Goal: Information Seeking & Learning: Compare options

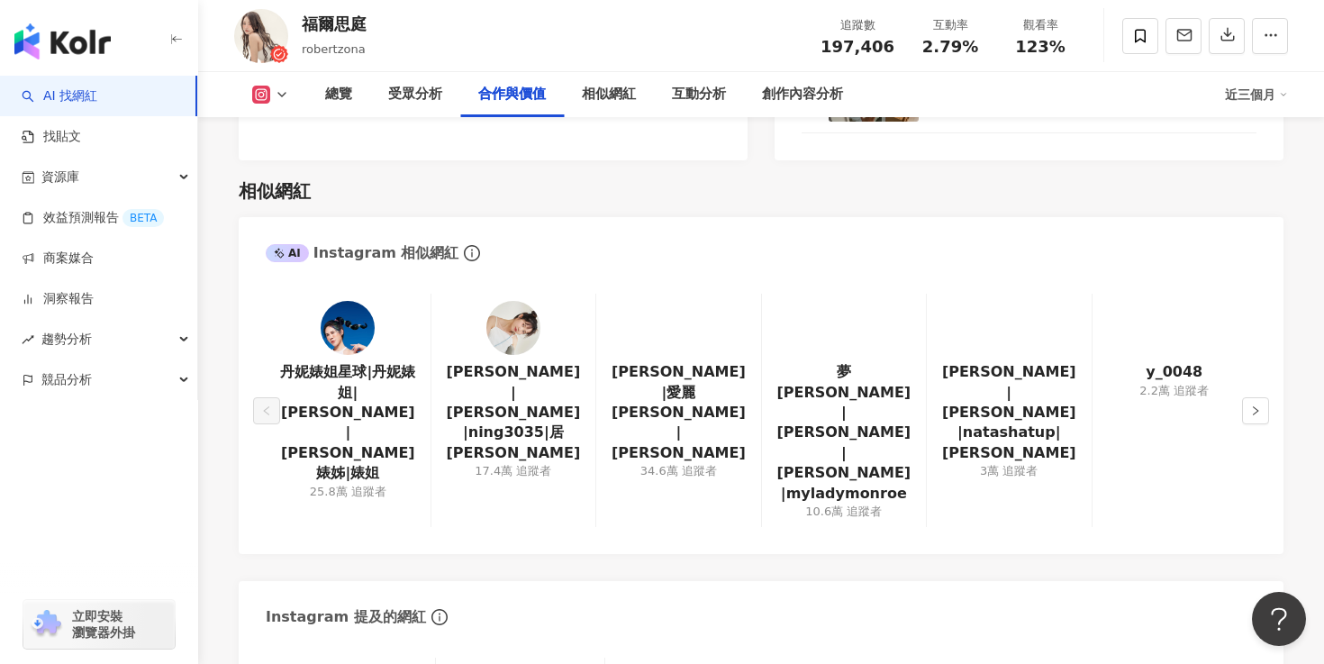
scroll to position [2947, 0]
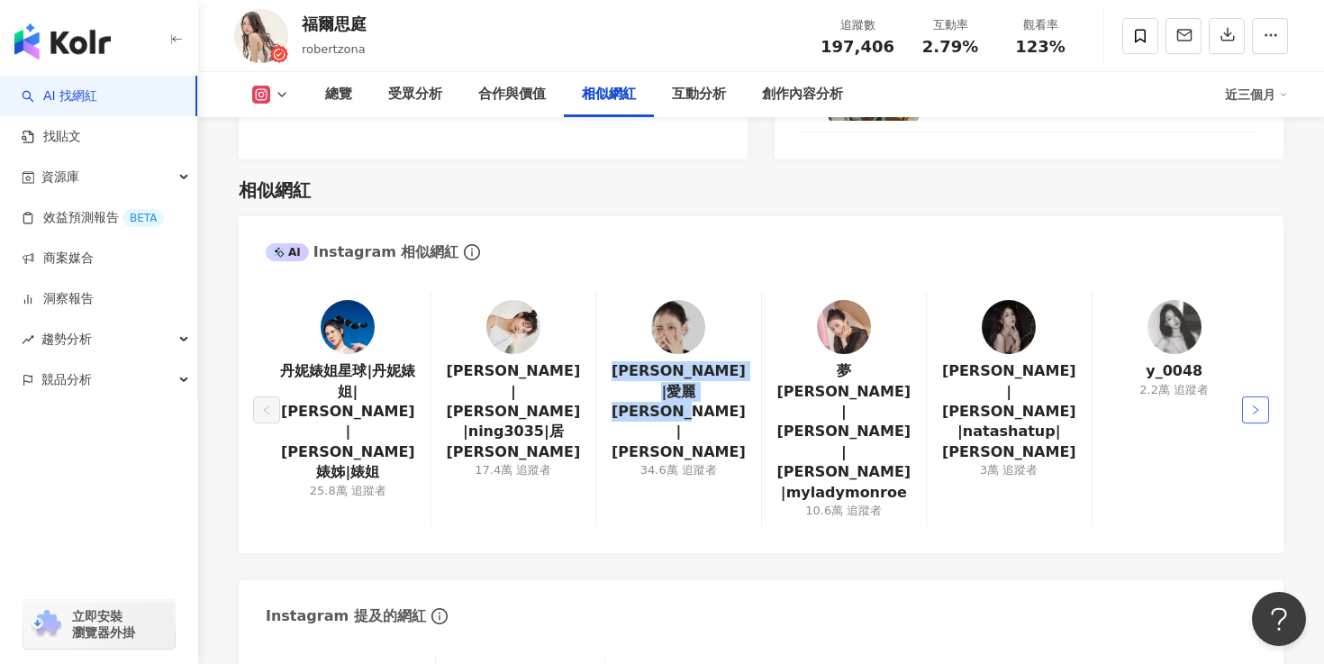
click at [1259, 404] on icon "right" at bounding box center [1255, 409] width 11 height 11
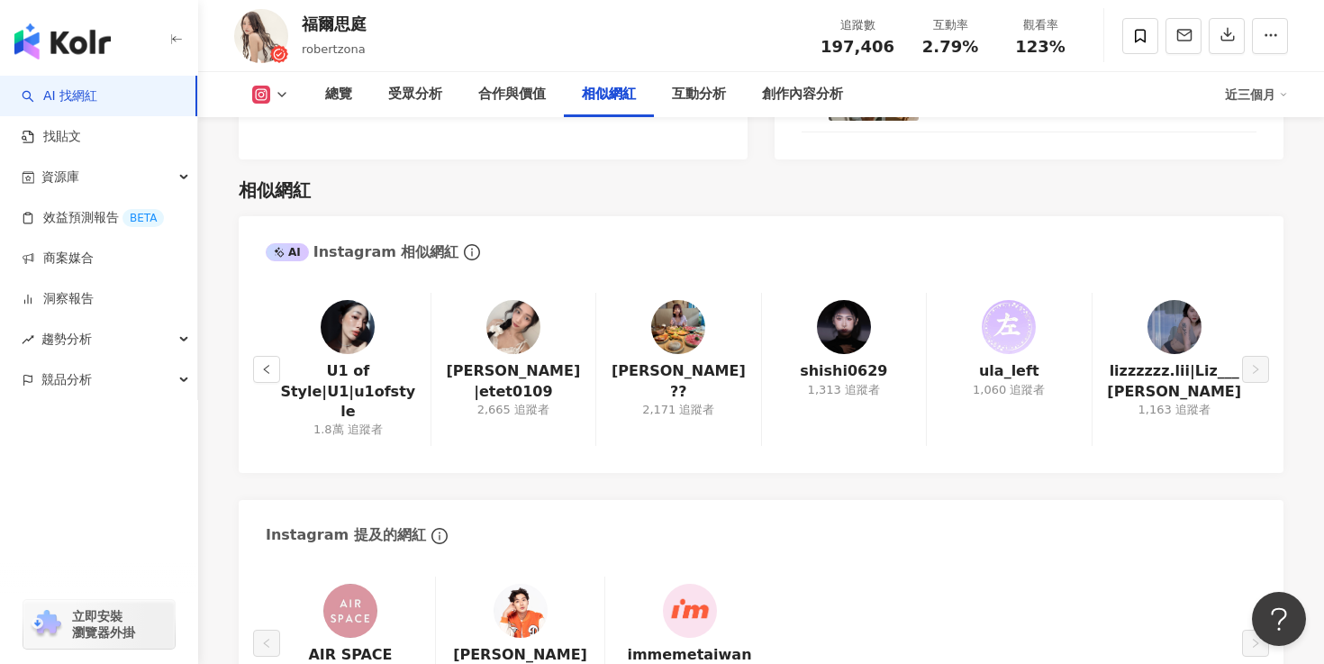
click at [257, 316] on div "U1 of Style|U1|u1ofstyle 1.8萬 追蹤者 Jessie|etet0109 2,665 追蹤者 姿馨?? 2,171 追蹤者 shis…" at bounding box center [761, 373] width 1045 height 197
click at [261, 364] on icon "left" at bounding box center [266, 369] width 11 height 11
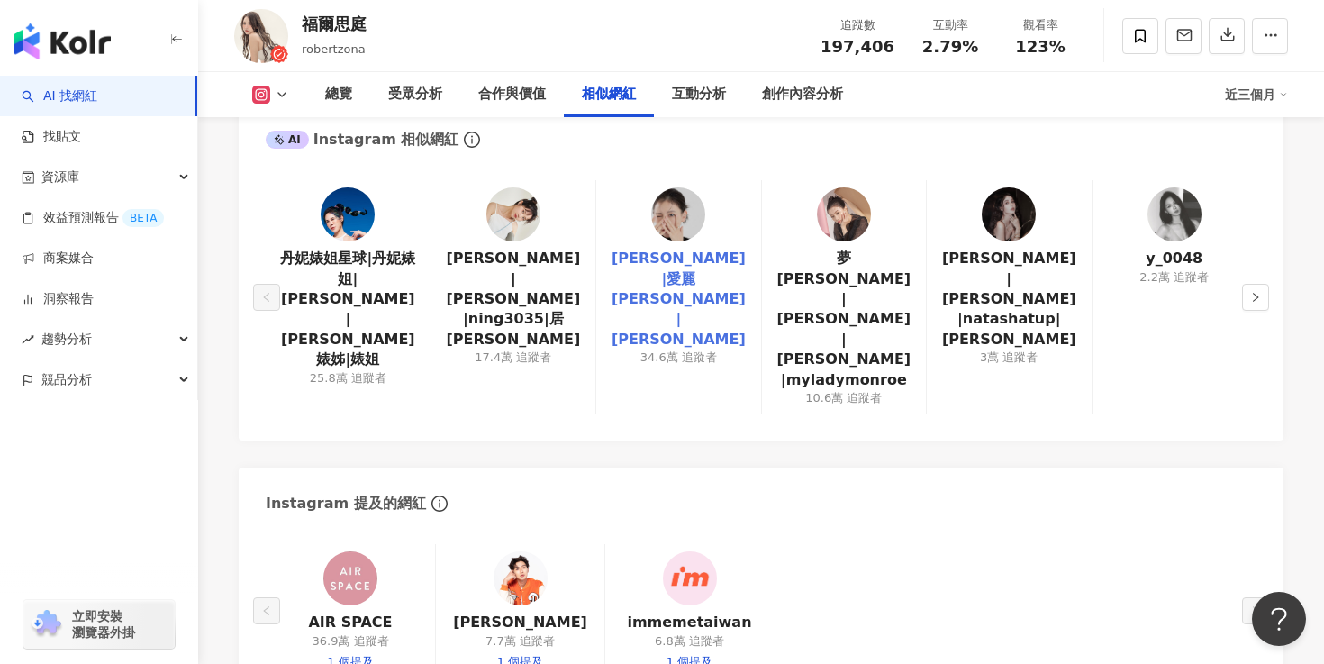
scroll to position [3095, 0]
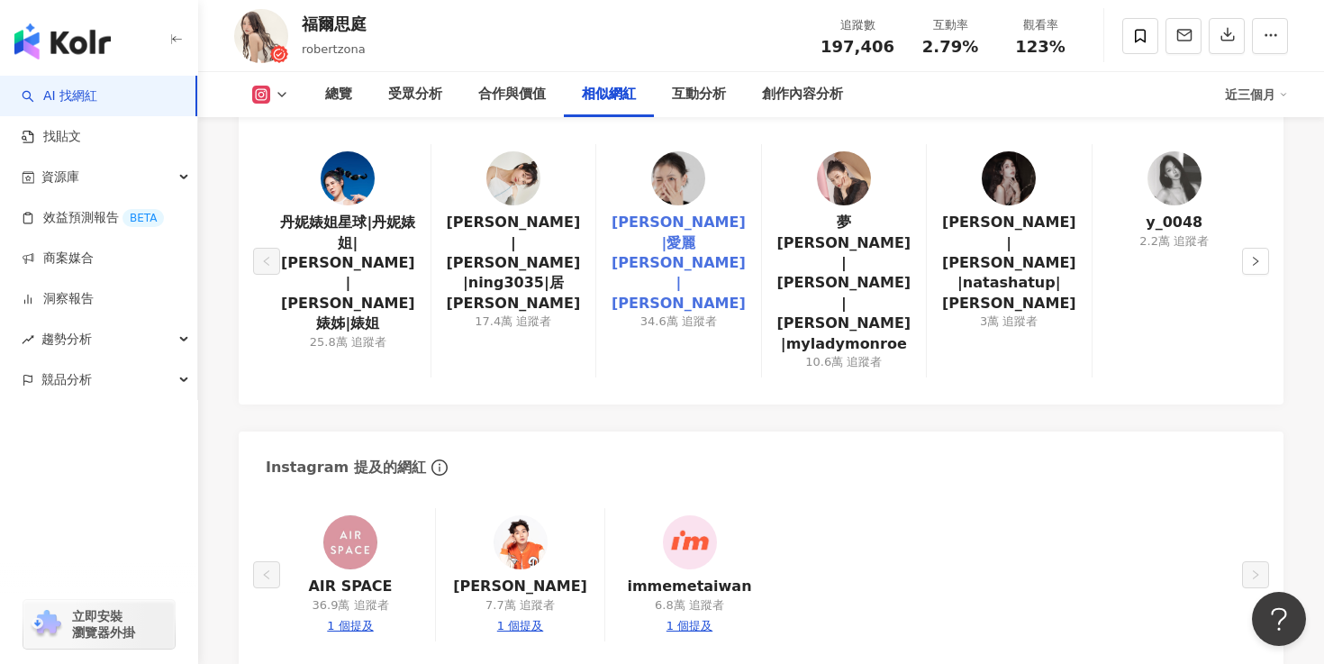
click at [688, 213] on link "蔡昕言|愛麗 Ellie |ellieciouss" at bounding box center [678, 263] width 135 height 101
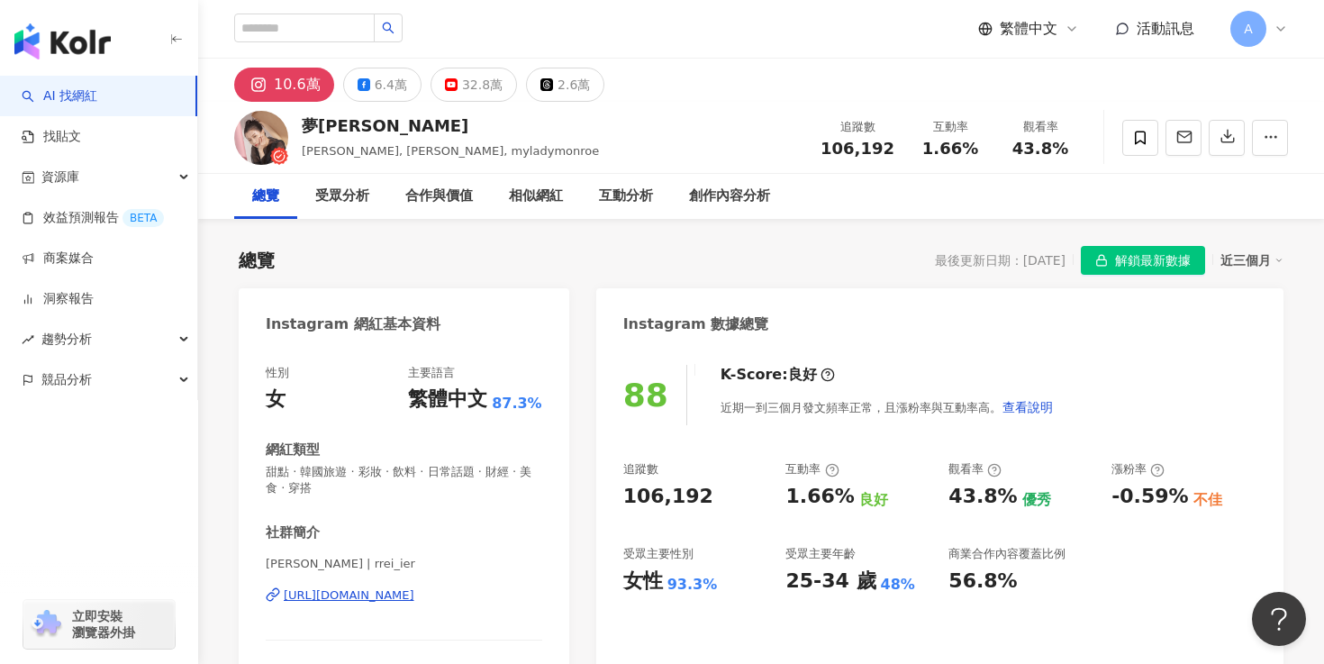
scroll to position [114, 0]
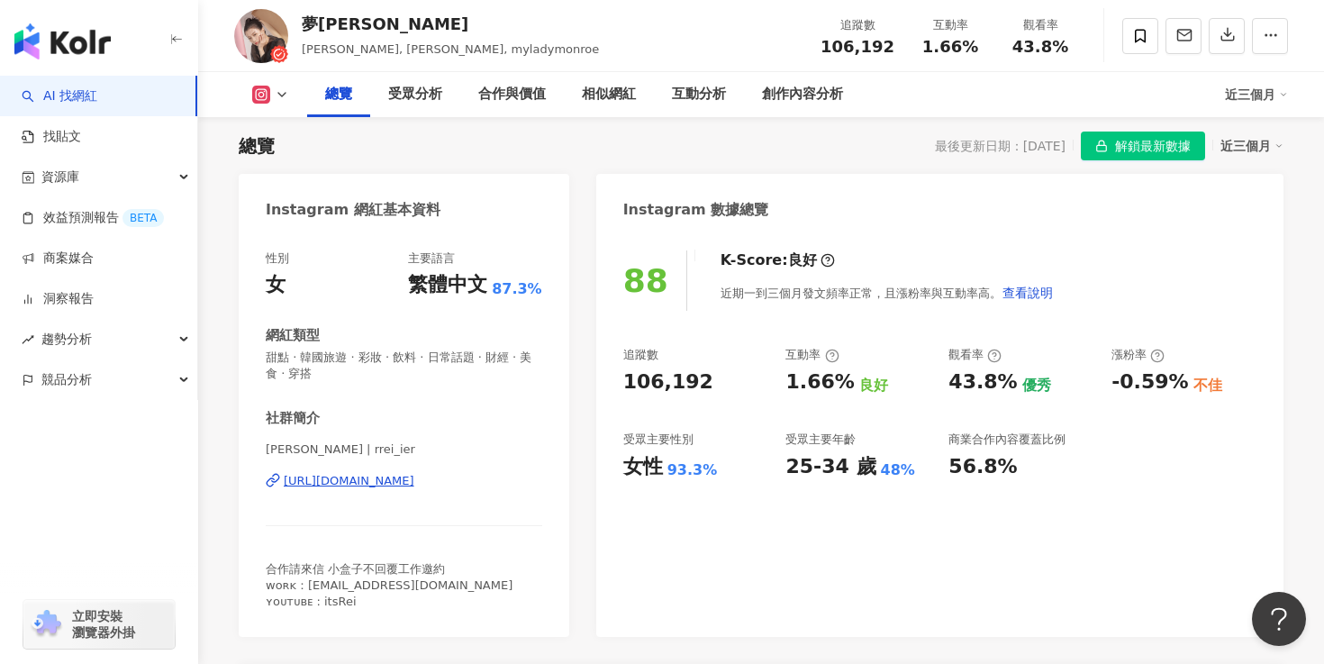
click at [404, 485] on div "https://www.instagram.com/rrei_ier/" at bounding box center [349, 481] width 131 height 16
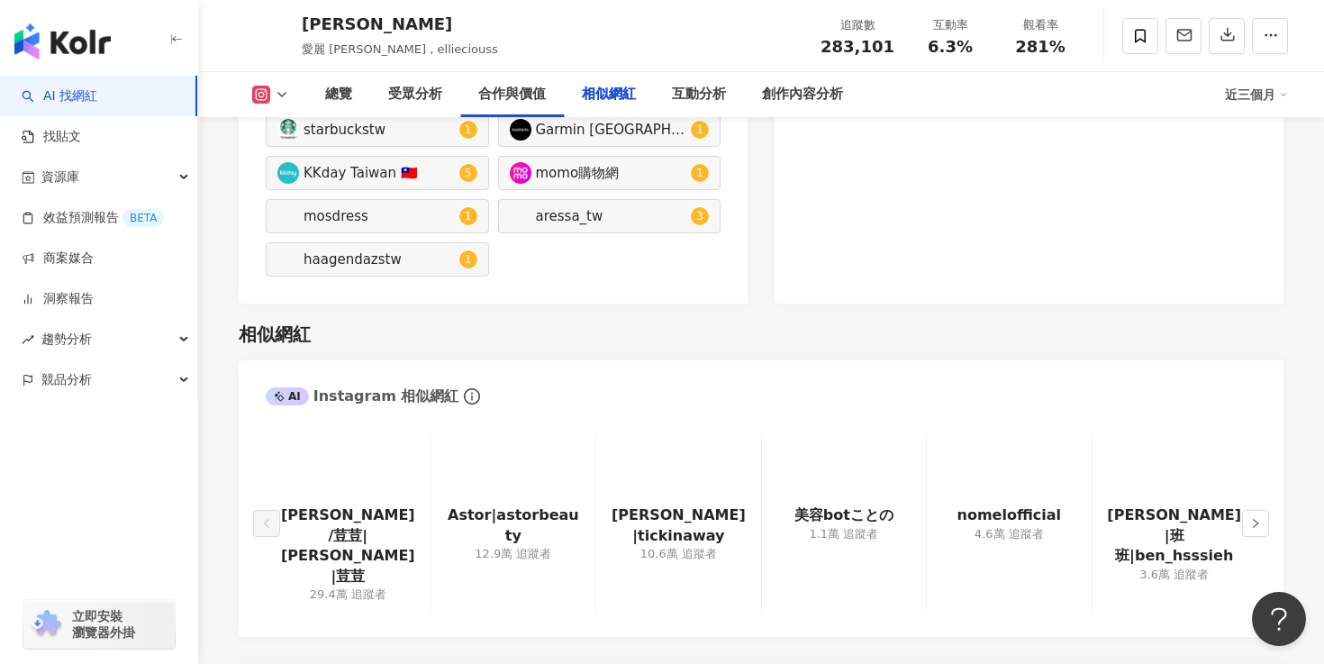
scroll to position [2932, 0]
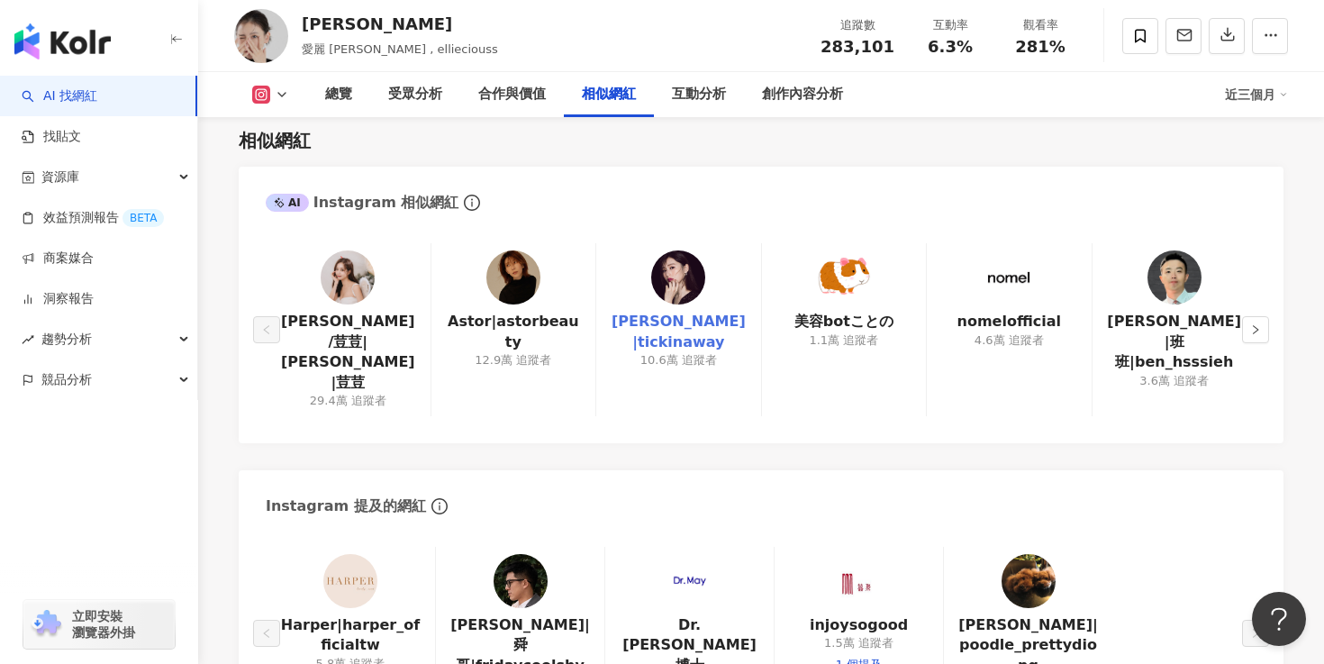
click at [680, 321] on link "朱綺綺|tickinaway" at bounding box center [678, 332] width 135 height 41
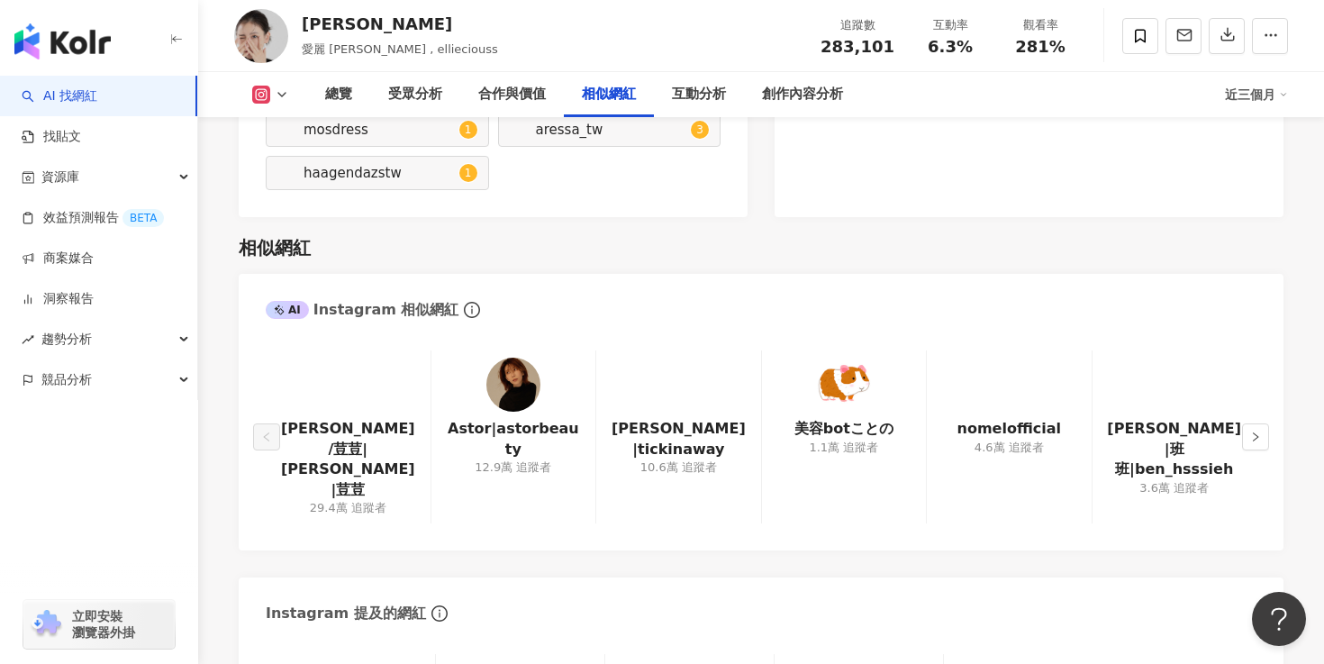
scroll to position [2947, 0]
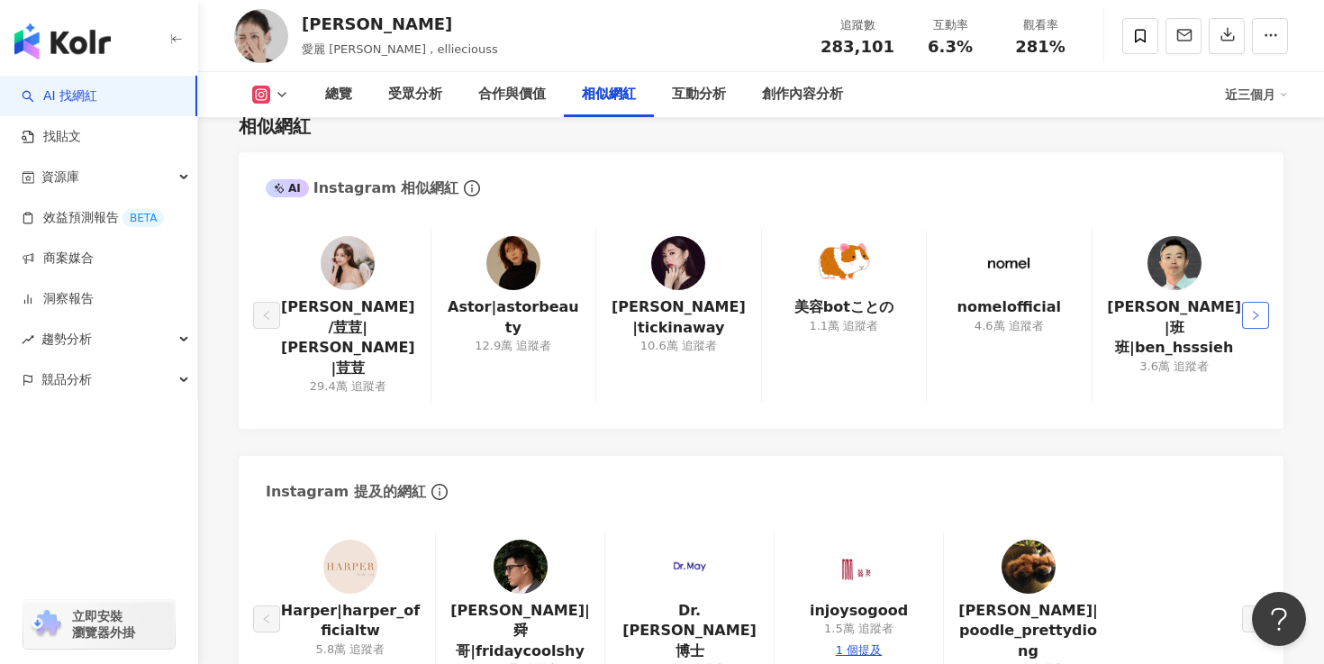
click at [1264, 302] on button "button" at bounding box center [1255, 315] width 27 height 27
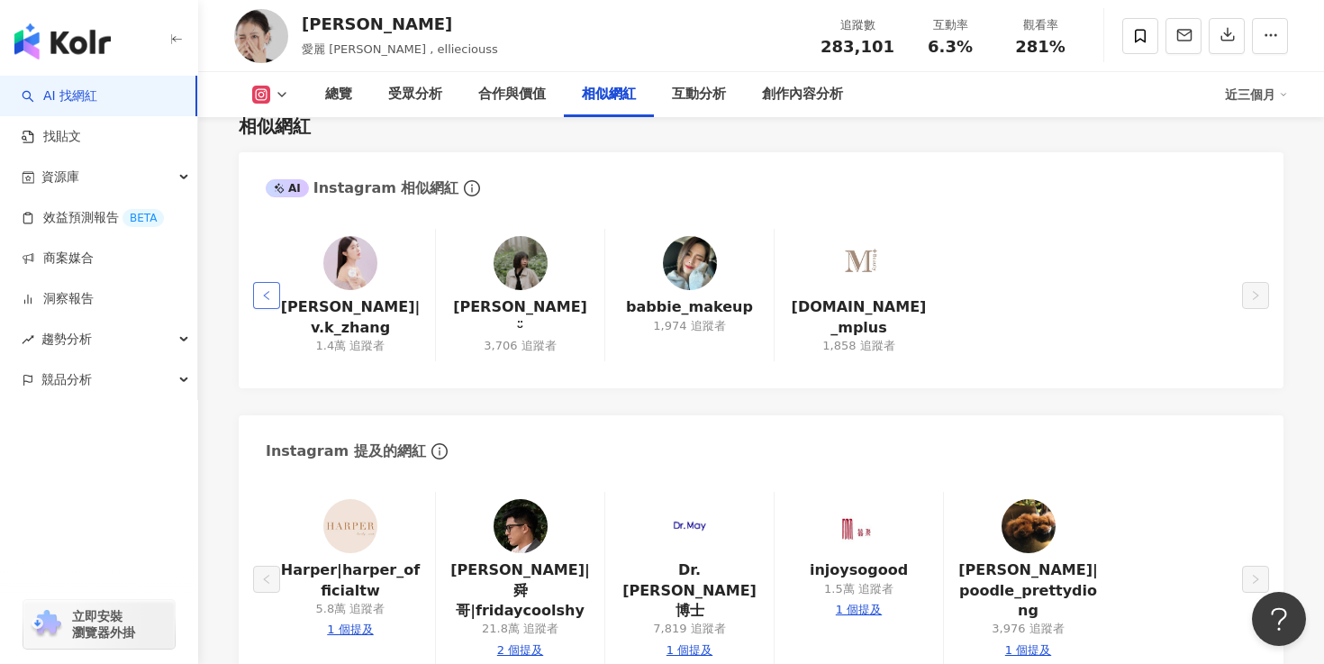
click at [265, 305] on button "button" at bounding box center [266, 295] width 27 height 27
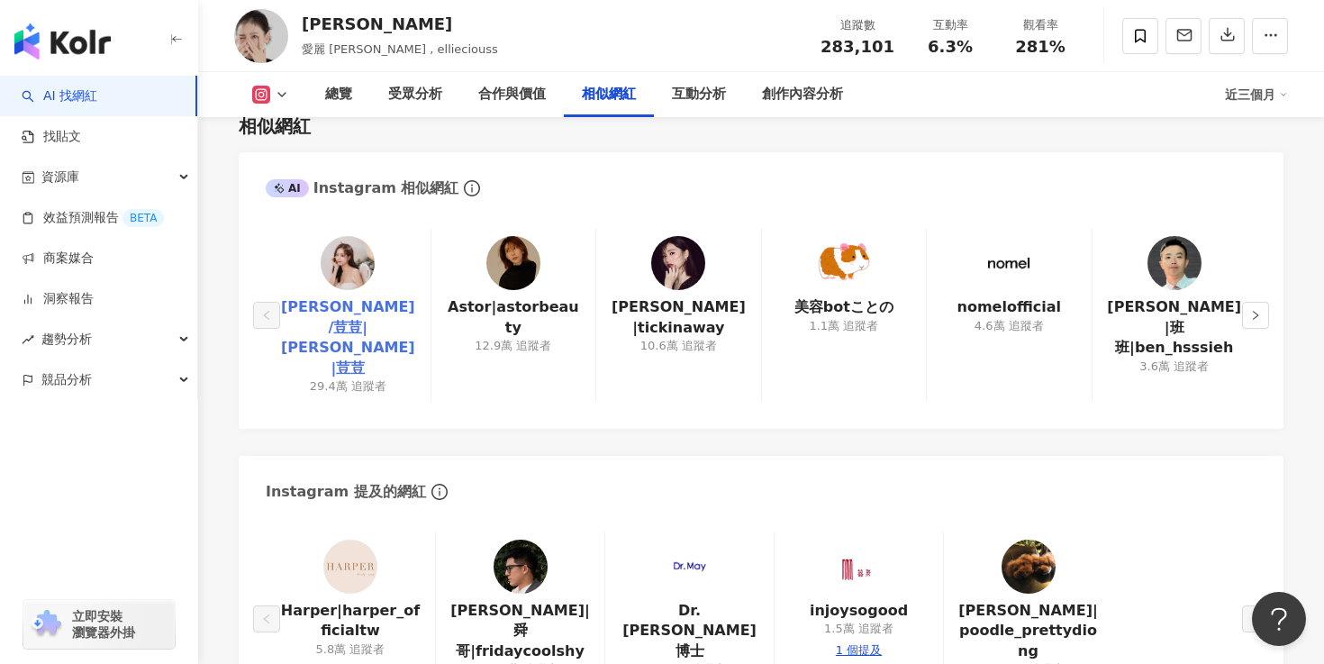
click at [353, 304] on link "何紫妍/荳荳|何紫妍|荳荳" at bounding box center [348, 337] width 136 height 81
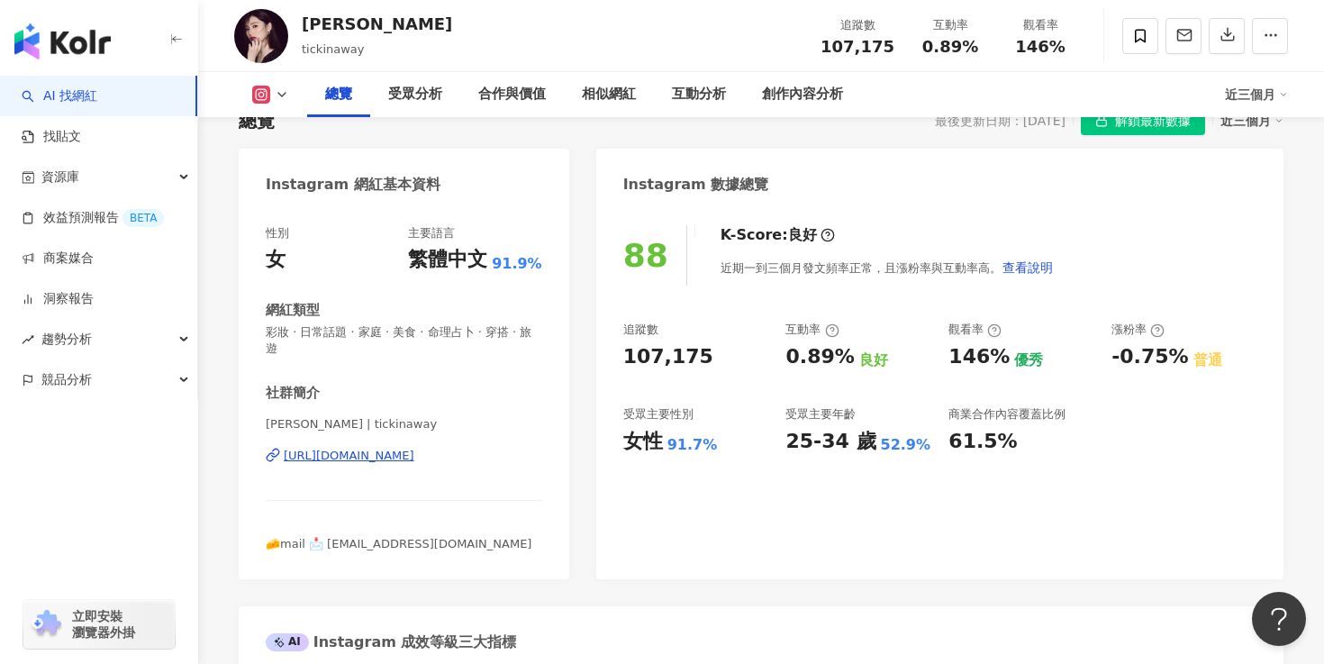
scroll to position [140, 0]
click at [414, 447] on div "https://www.instagram.com/tickinaway/" at bounding box center [349, 455] width 131 height 16
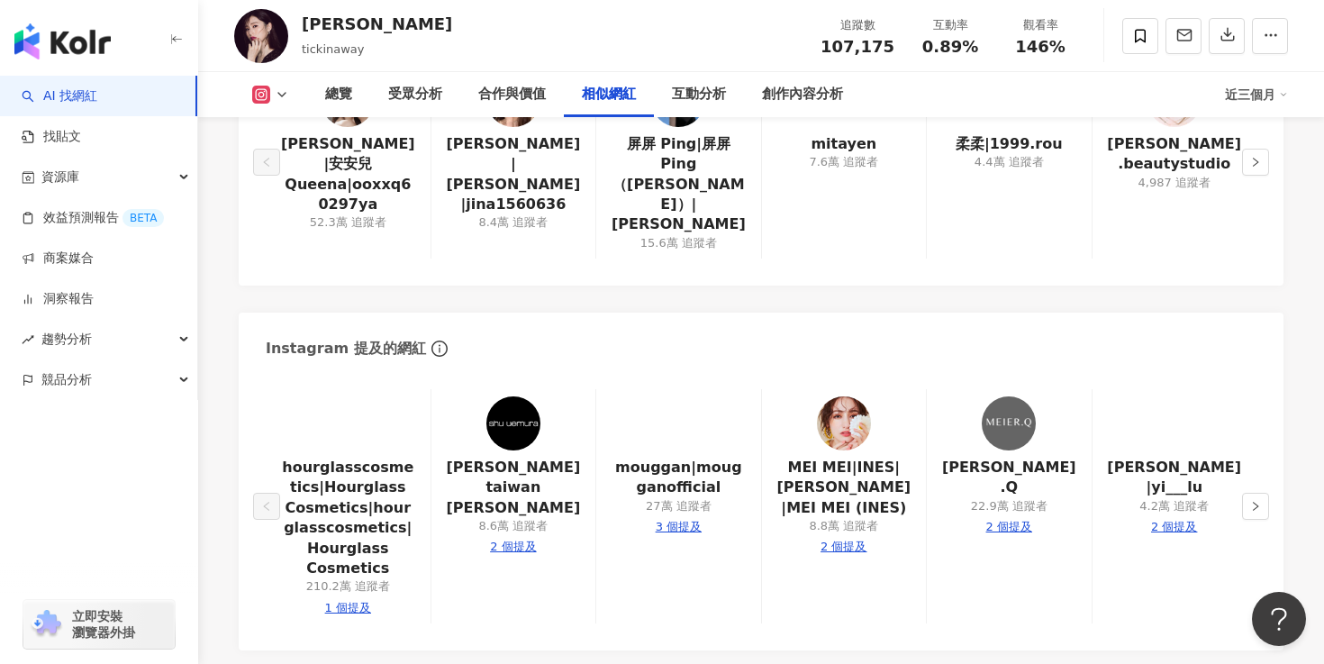
scroll to position [3033, 0]
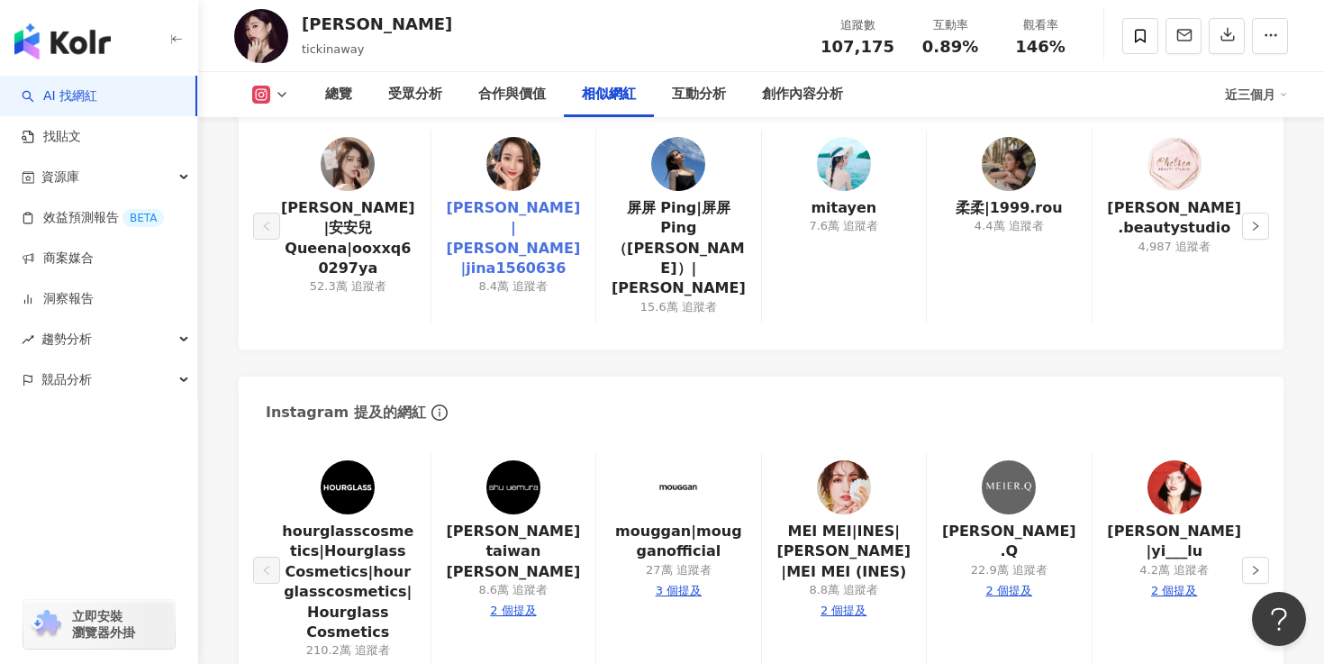
click at [509, 198] on link "黎娜|LINA黎娜|jina1560636" at bounding box center [513, 238] width 135 height 81
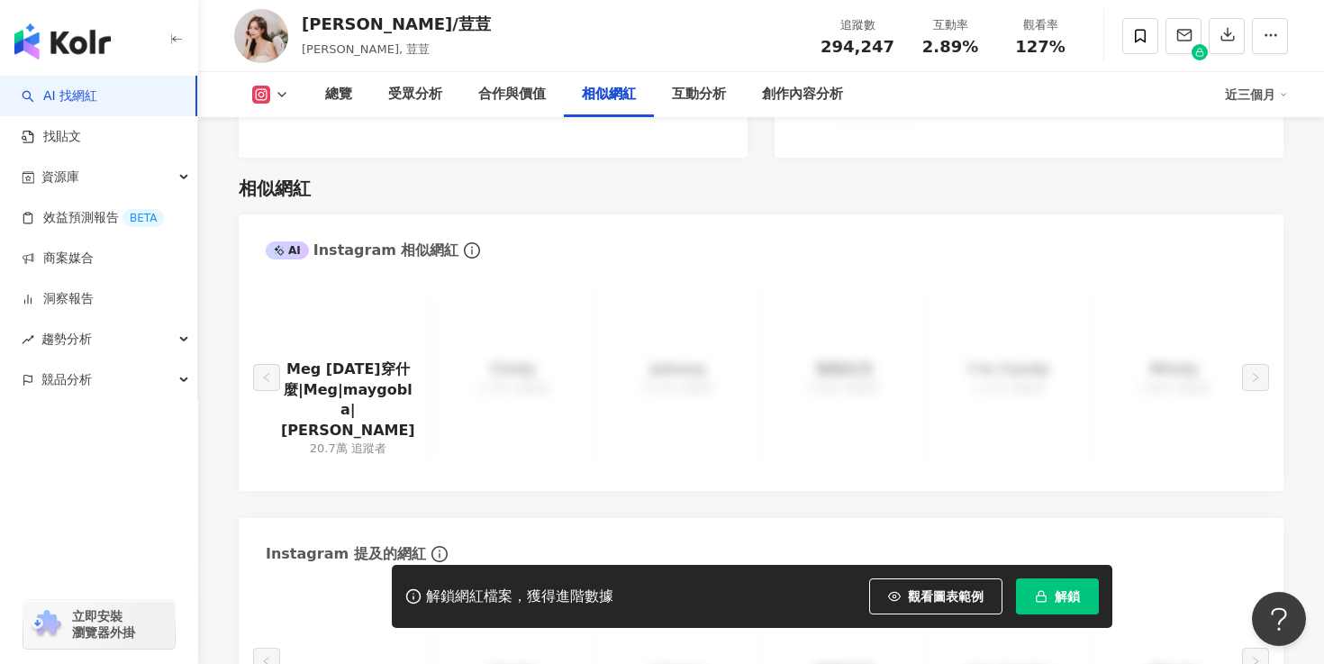
scroll to position [2796, 0]
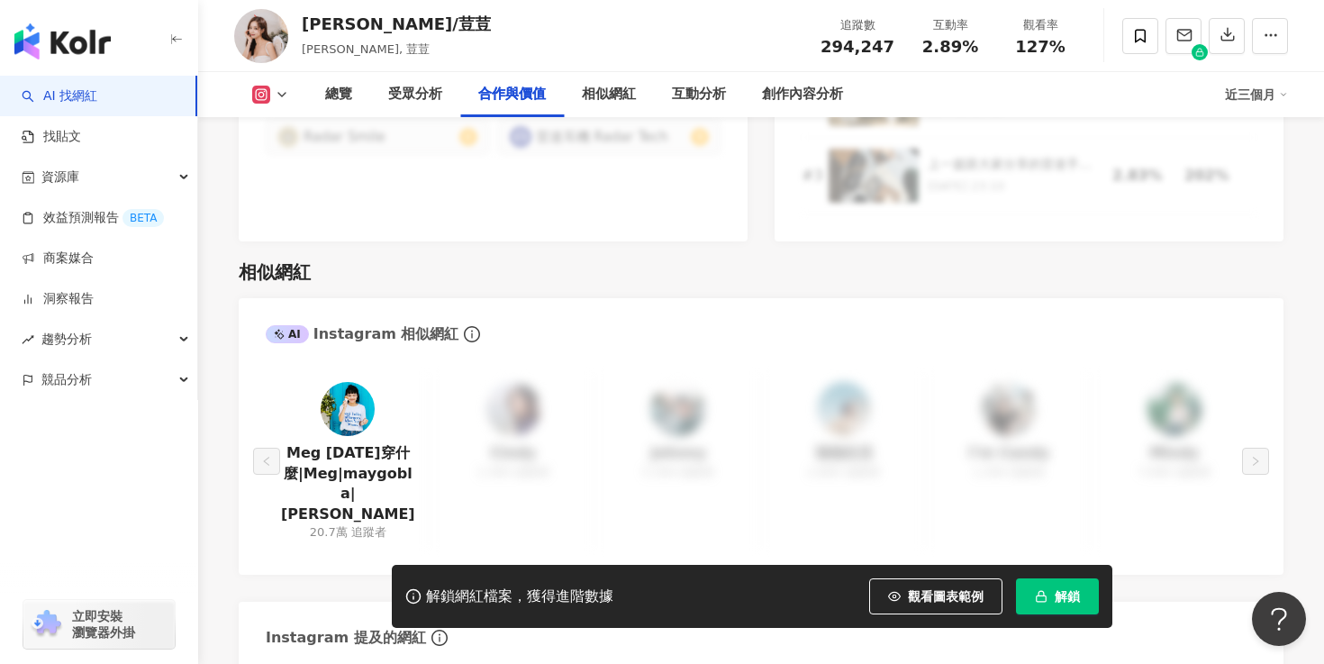
click at [1056, 593] on span "解鎖" at bounding box center [1067, 596] width 25 height 14
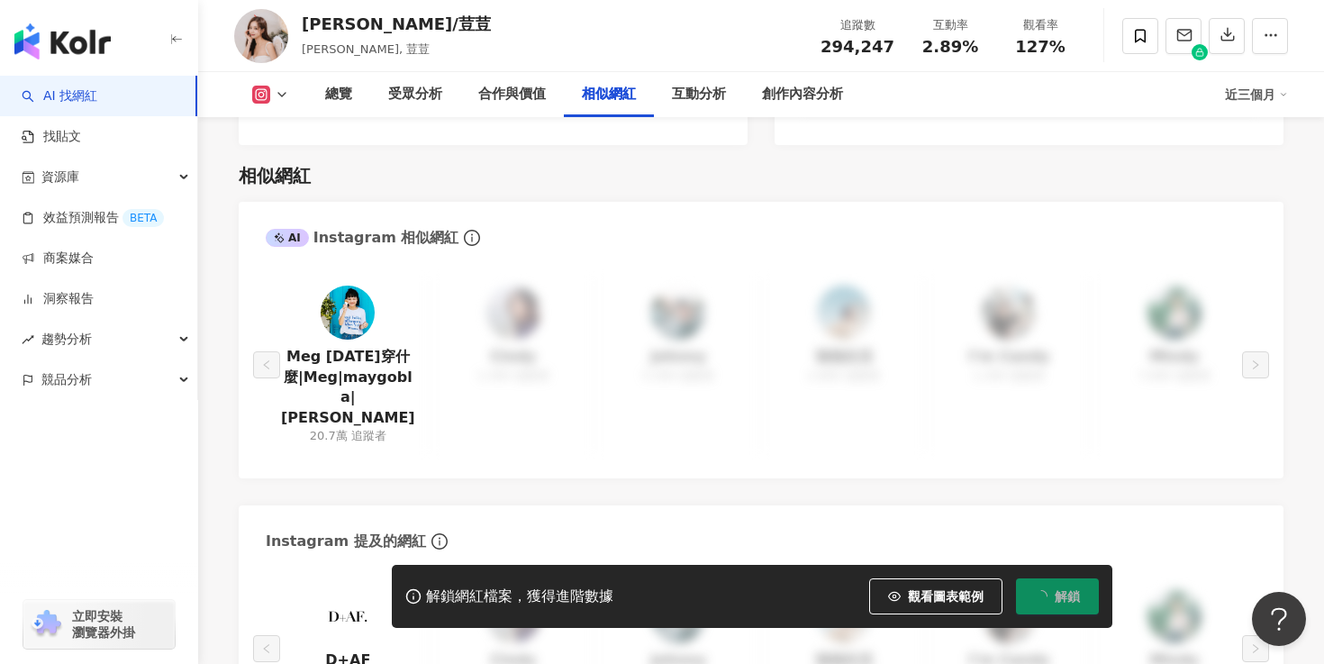
scroll to position [2893, 0]
click at [735, 438] on div "AI Instagram 相似網紅 Meg 今天穿什麼|Meg|maygobla|Meg Lu 20.7萬 追蹤者 Cindy 1,300 追蹤者 Johnn…" at bounding box center [761, 471] width 1045 height 540
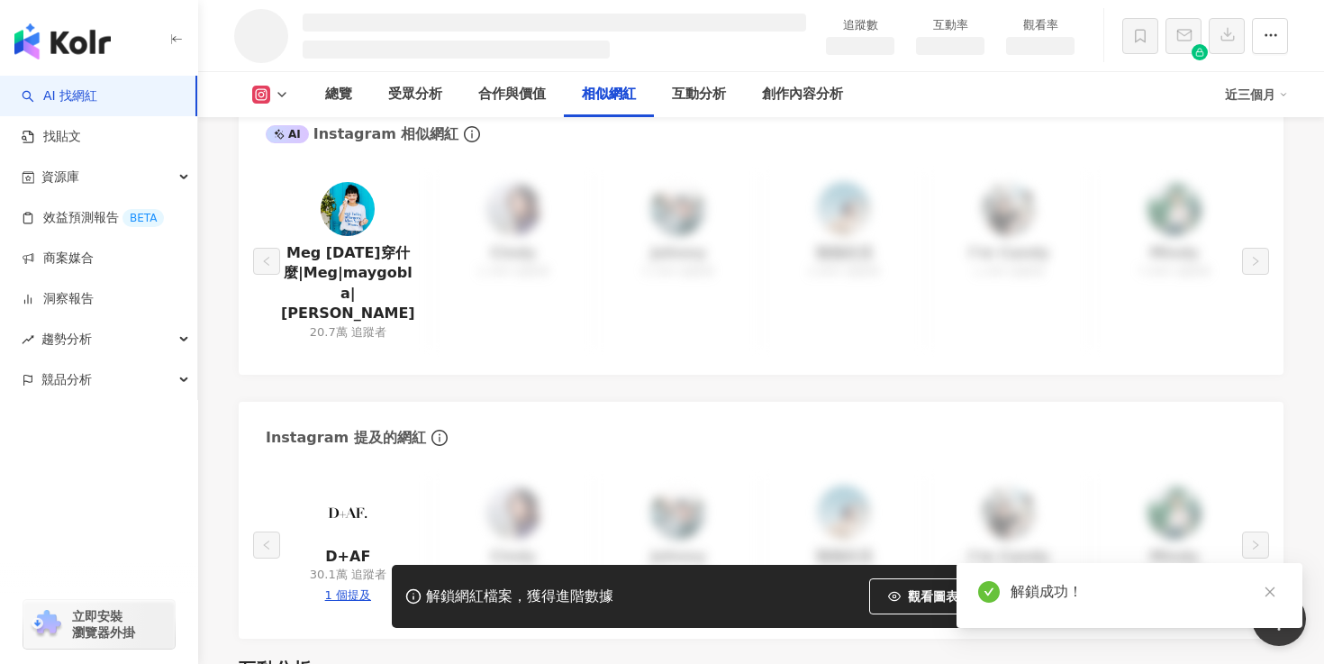
scroll to position [2545, 0]
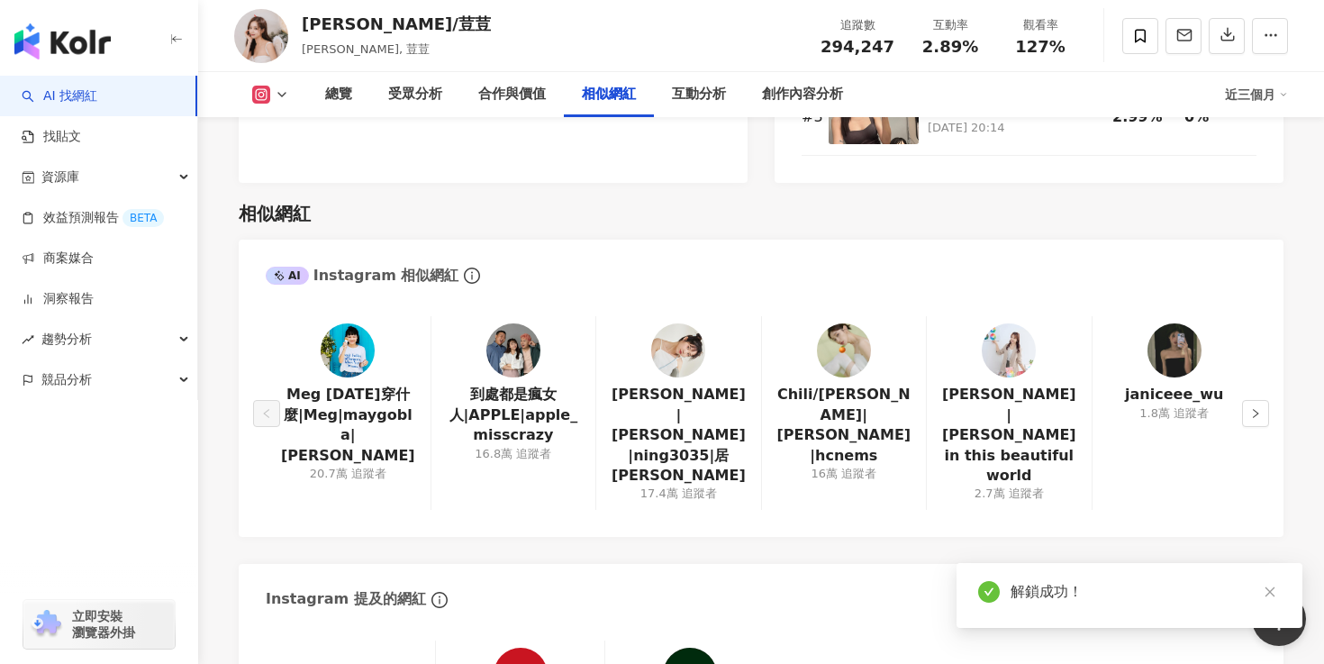
scroll to position [2844, 0]
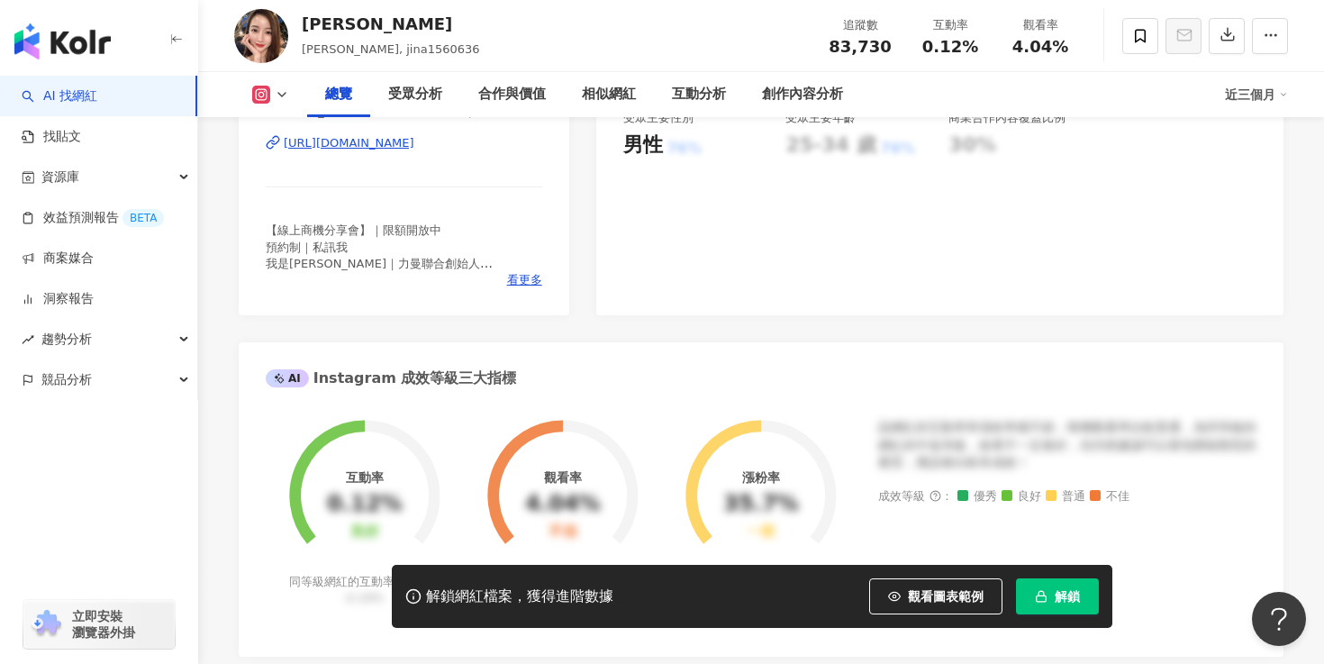
scroll to position [624, 0]
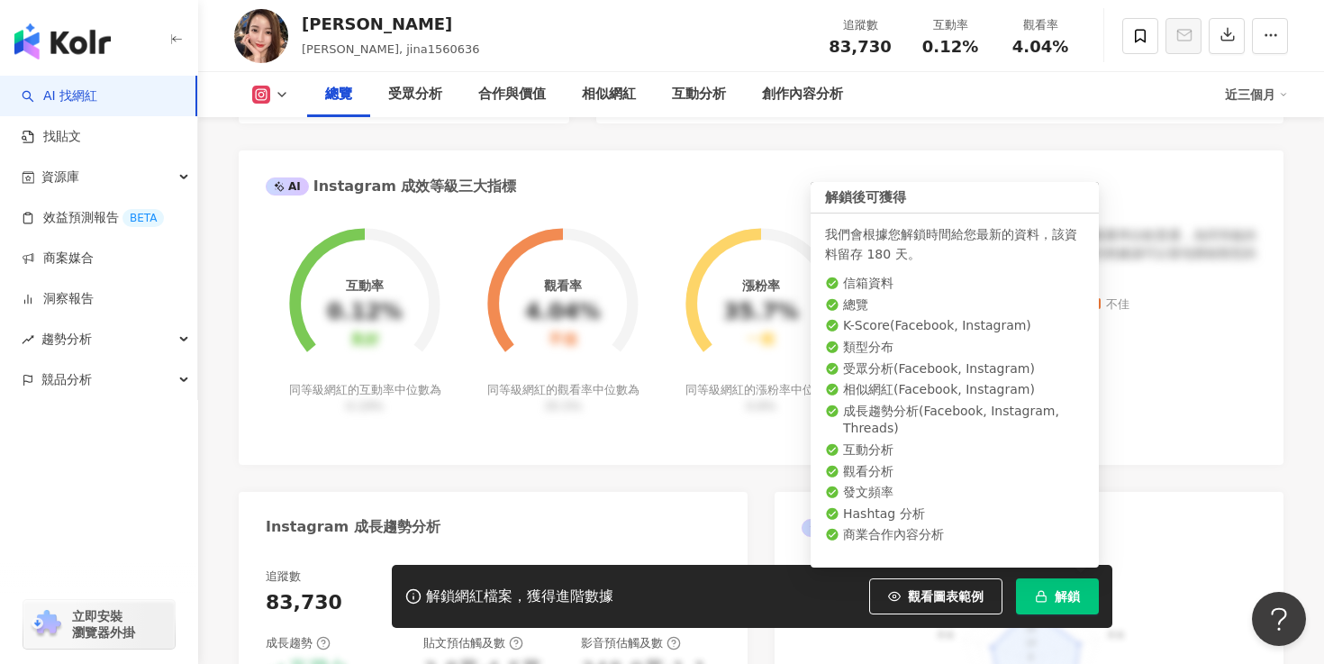
click at [1043, 591] on icon "button" at bounding box center [1041, 596] width 13 height 13
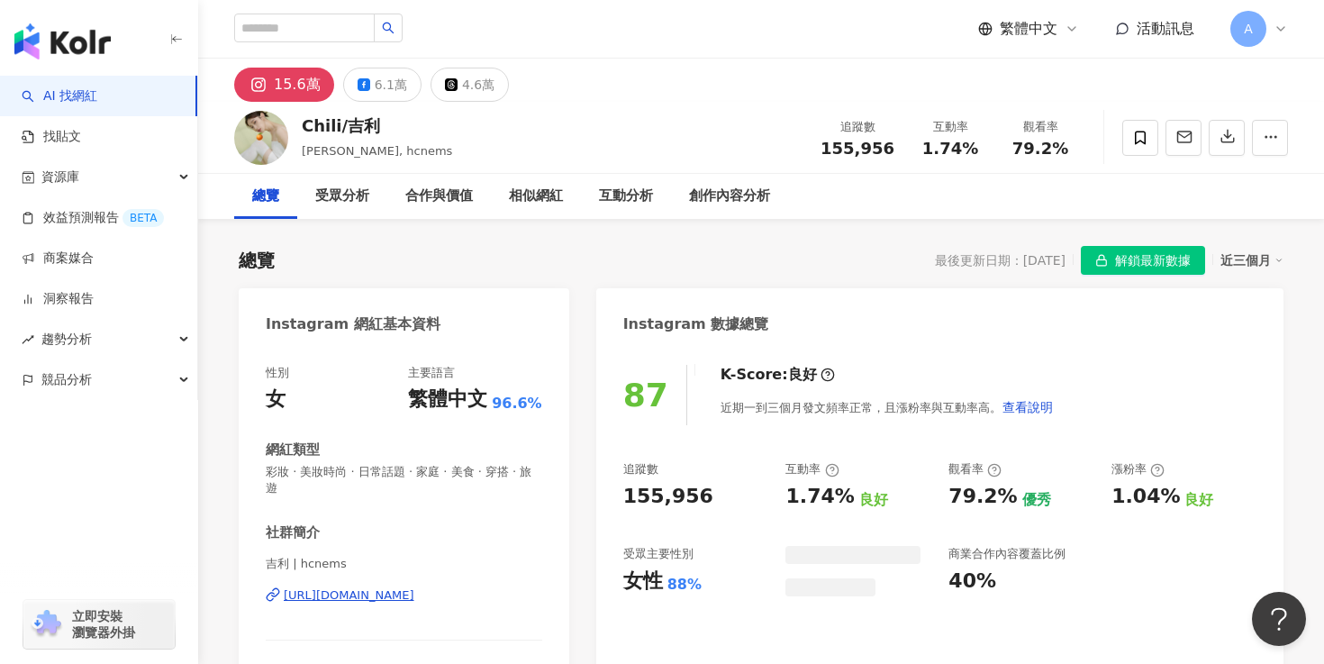
scroll to position [110, 0]
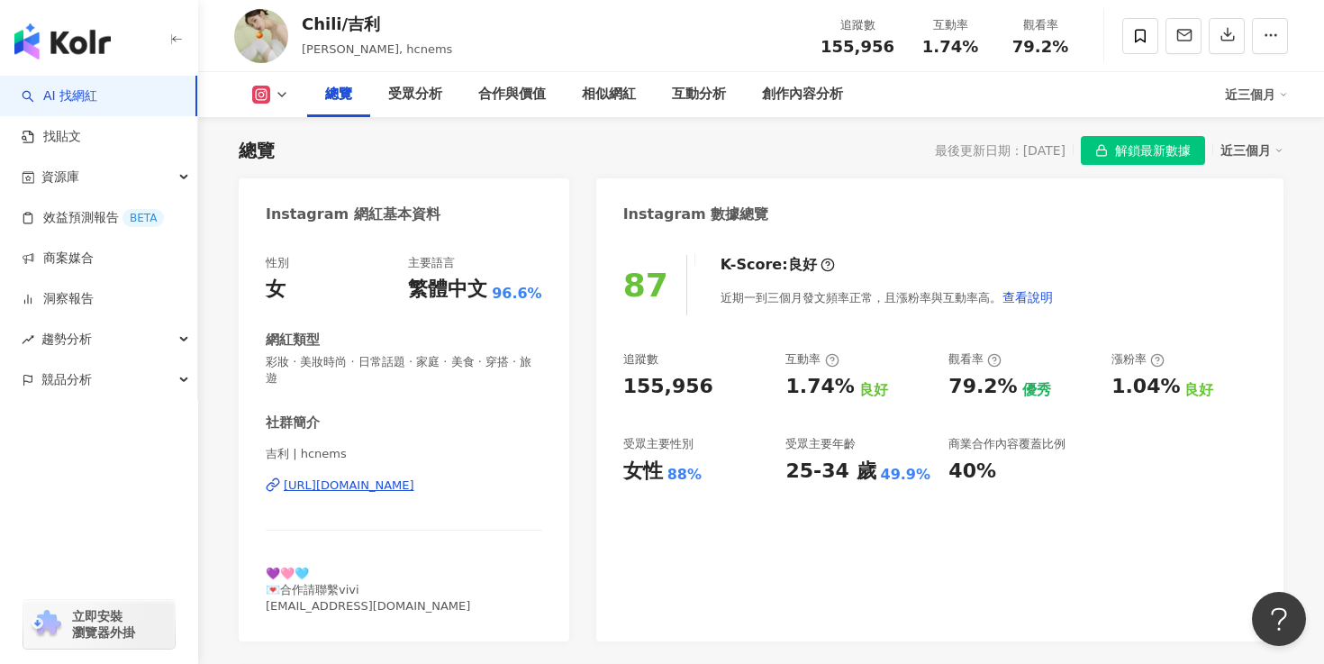
click at [414, 477] on div "[URL][DOMAIN_NAME]" at bounding box center [349, 485] width 131 height 16
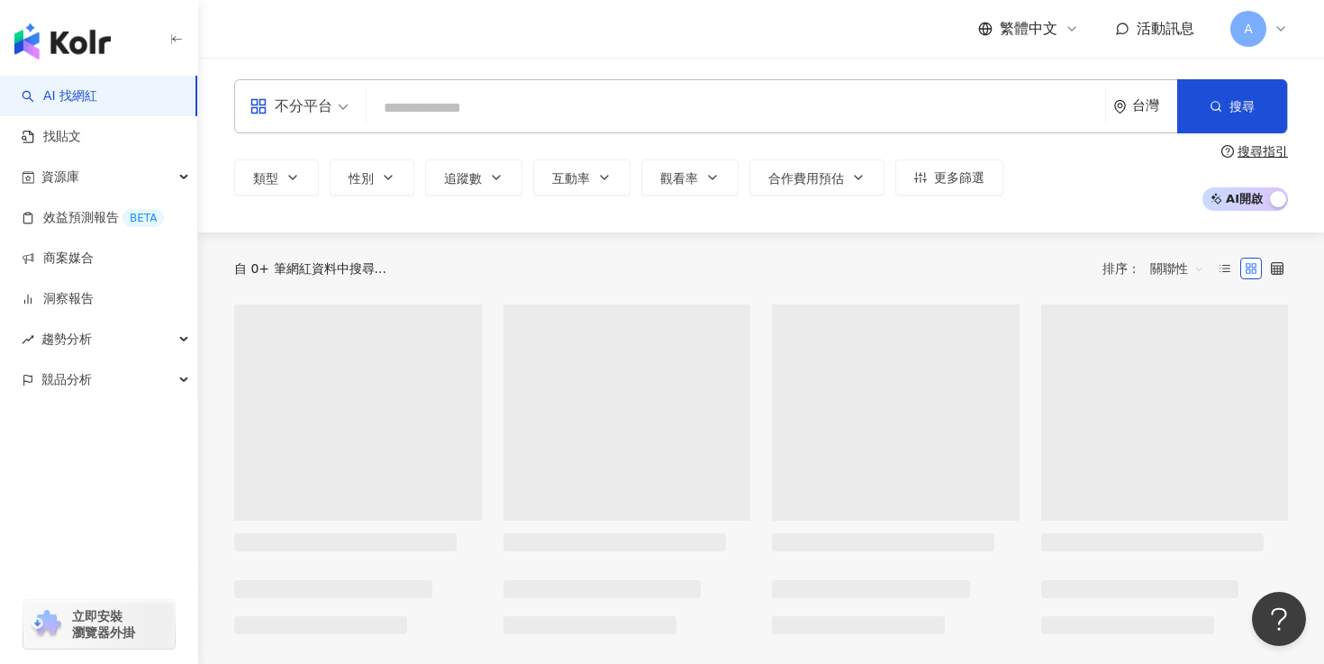
click at [626, 121] on input "search" at bounding box center [736, 108] width 724 height 34
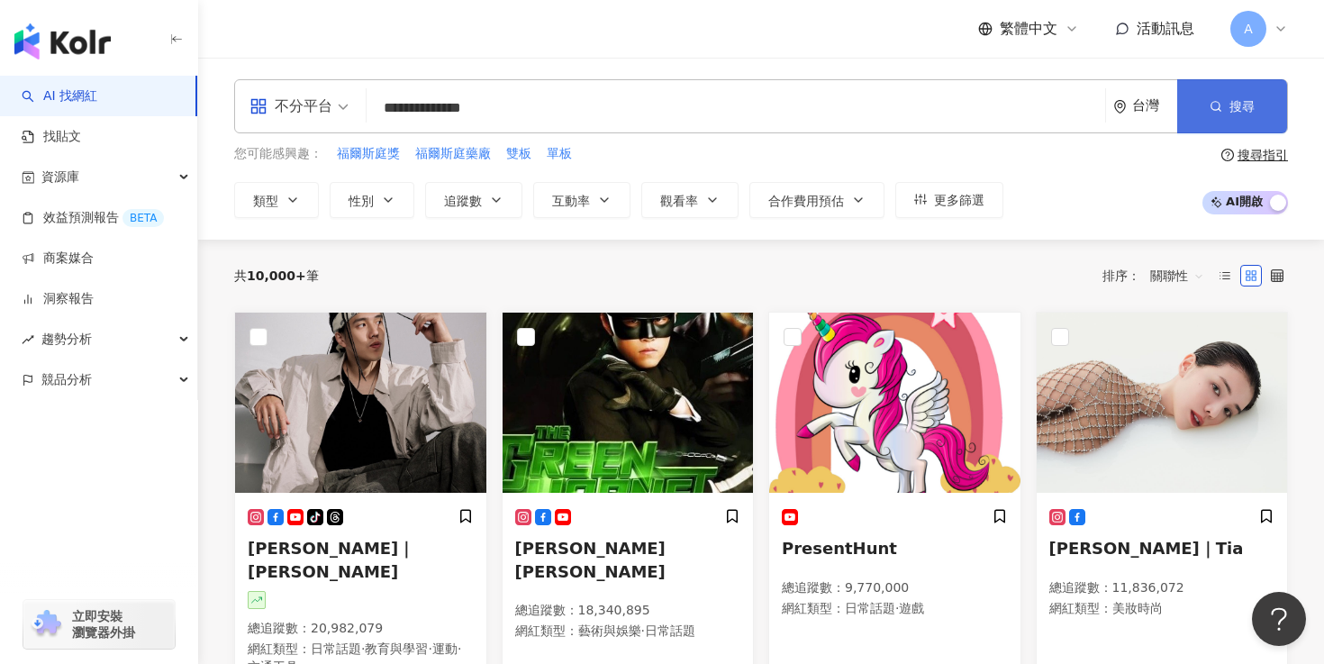
type input "**********"
click at [1232, 112] on span "搜尋" at bounding box center [1241, 106] width 25 height 14
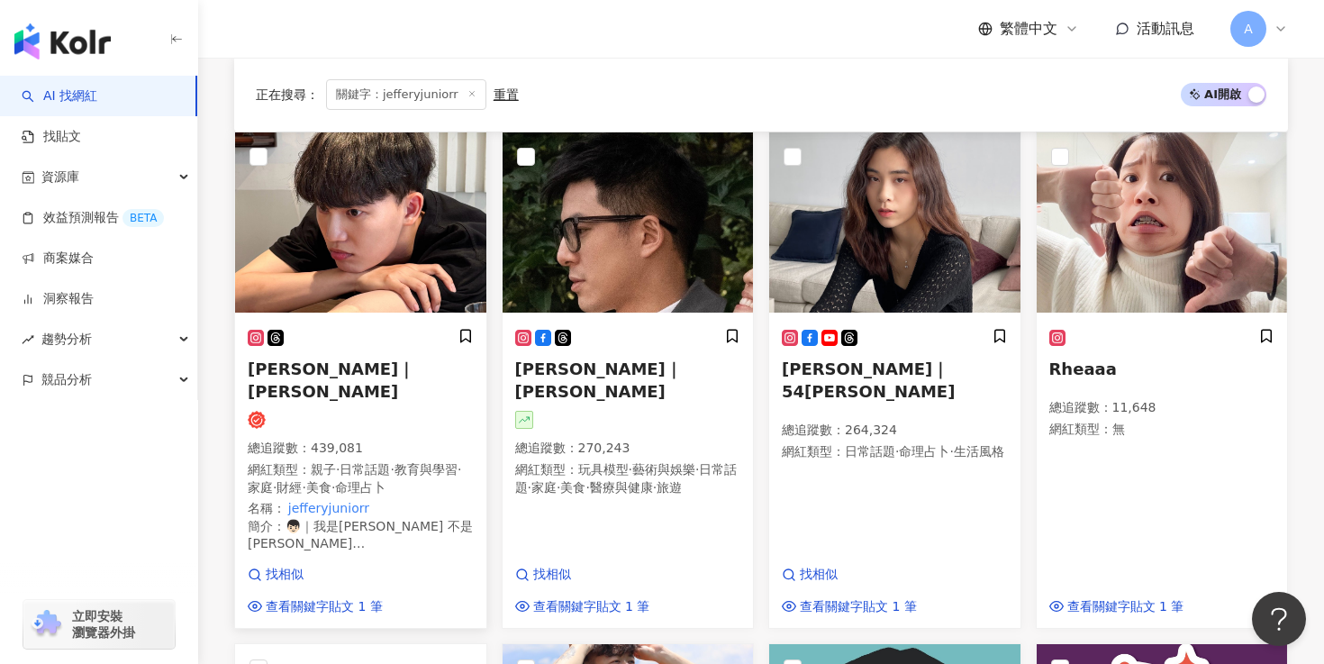
scroll to position [246, 0]
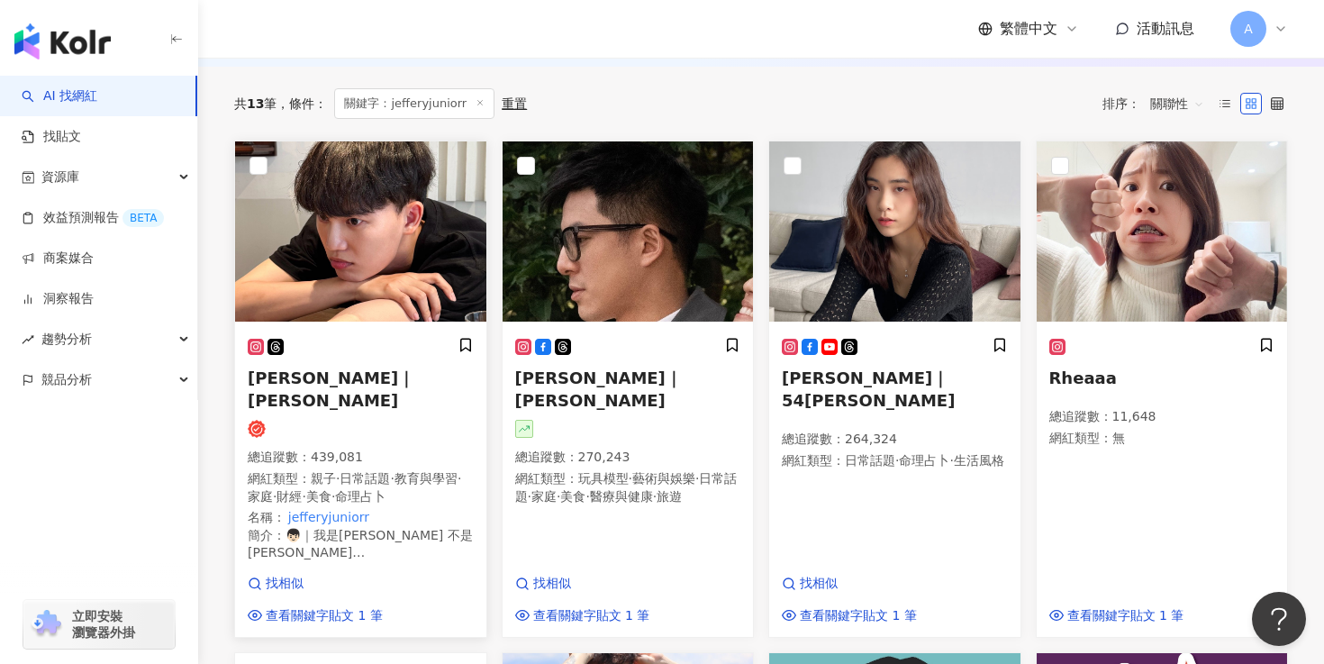
click at [371, 247] on img at bounding box center [360, 231] width 251 height 180
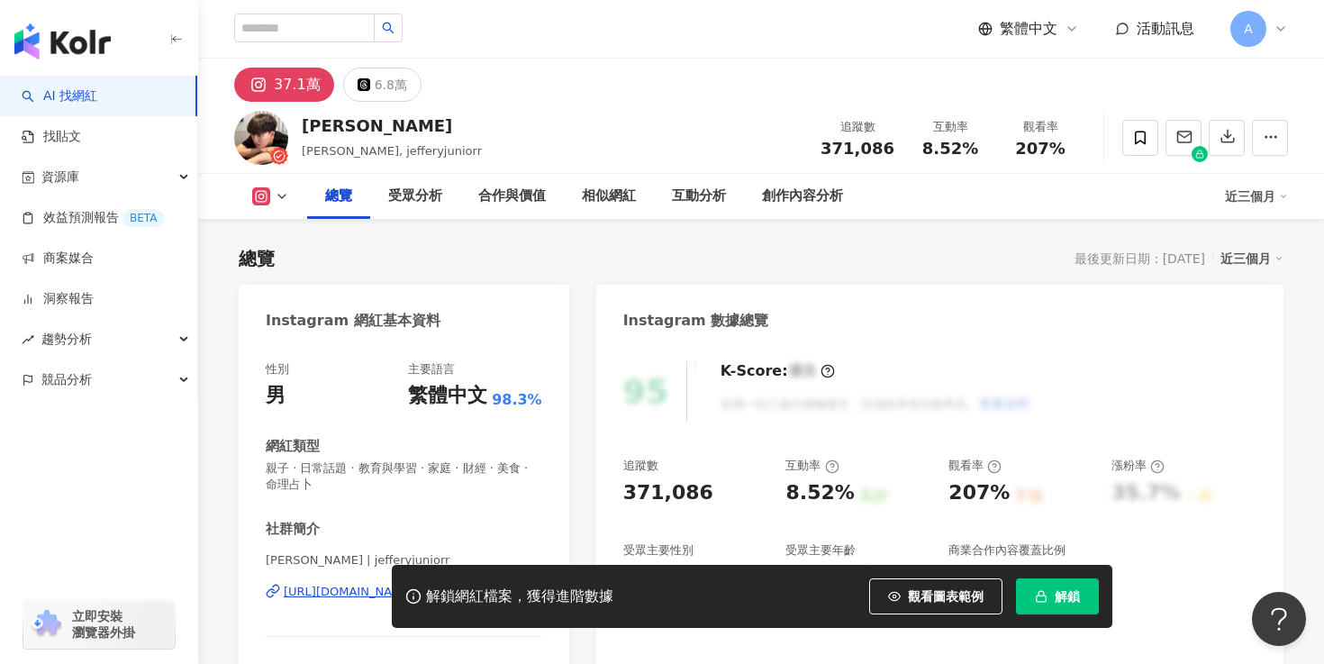
scroll to position [225, 0]
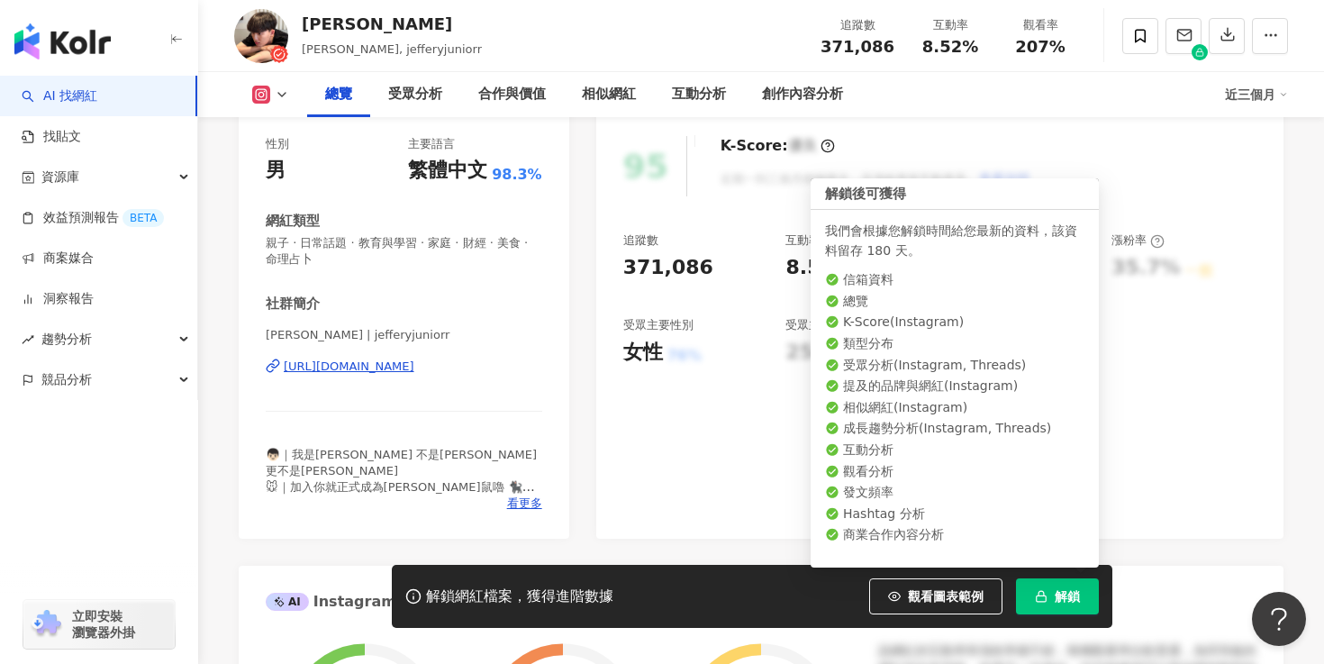
click at [1060, 591] on span "解鎖" at bounding box center [1067, 596] width 25 height 14
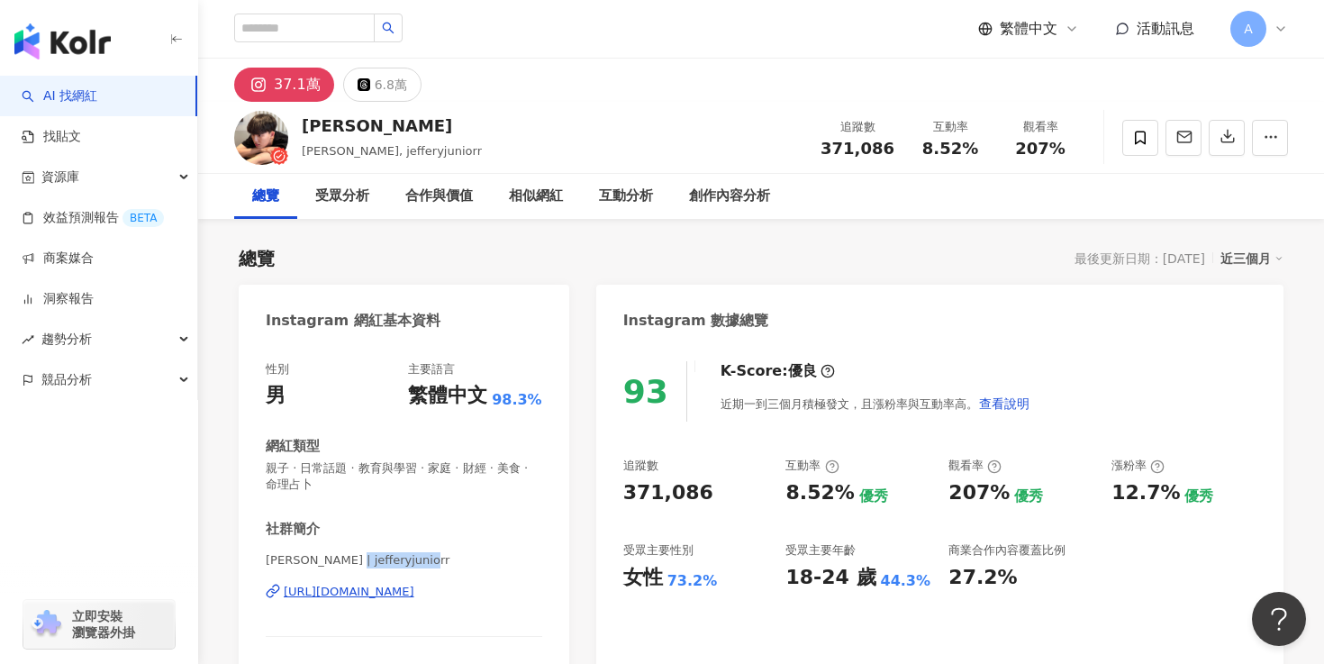
drag, startPoint x: 435, startPoint y: 567, endPoint x: 352, endPoint y: 564, distance: 82.9
click at [352, 564] on span "Jeffery 傑佛瑞 | jefferyjuniorr" at bounding box center [404, 560] width 276 height 16
click at [385, 562] on span "Jeffery 傑佛瑞 | jefferyjuniorr" at bounding box center [404, 560] width 276 height 16
drag, startPoint x: 432, startPoint y: 562, endPoint x: 351, endPoint y: 560, distance: 81.1
click at [351, 560] on span "Jeffery 傑佛瑞 | jefferyjuniorr" at bounding box center [404, 560] width 276 height 16
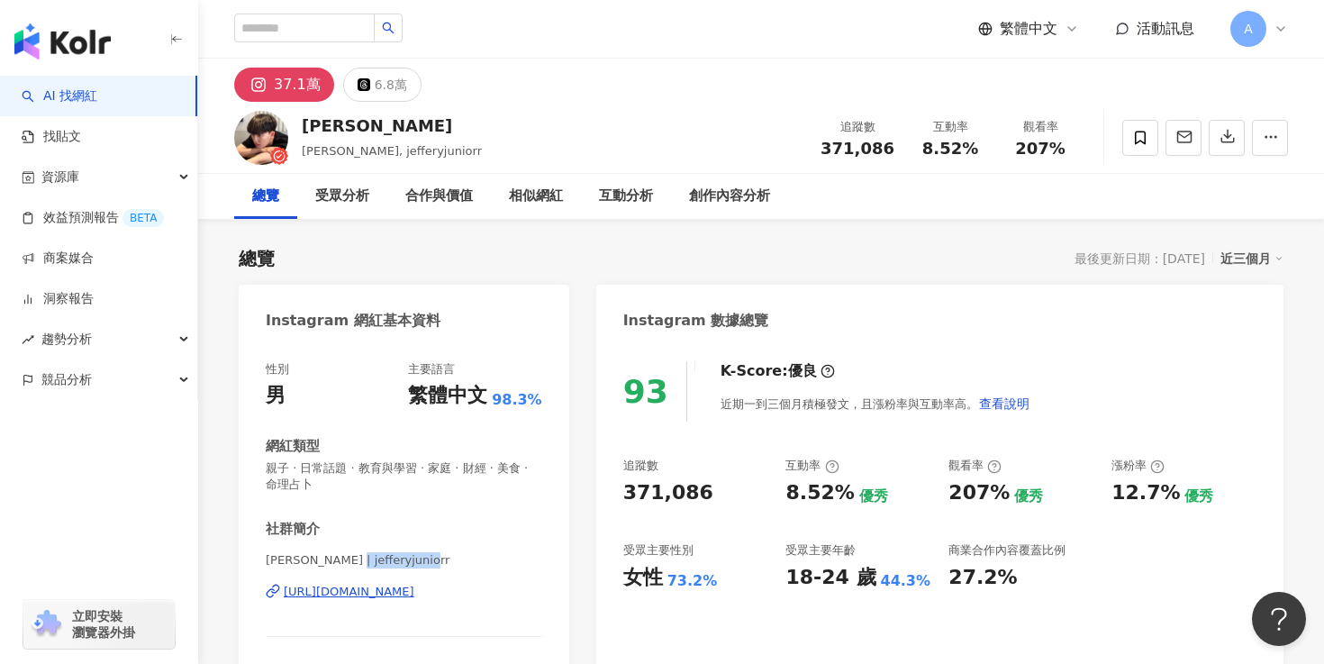
click at [380, 561] on span "Jeffery 傑佛瑞 | jefferyjuniorr" at bounding box center [404, 560] width 276 height 16
drag, startPoint x: 349, startPoint y: 559, endPoint x: 435, endPoint y: 564, distance: 86.6
click at [435, 564] on span "Jeffery 傑佛瑞 | jefferyjuniorr" at bounding box center [404, 560] width 276 height 16
click at [378, 589] on div "https://www.instagram.com/jefferyjuniorr/" at bounding box center [349, 592] width 131 height 16
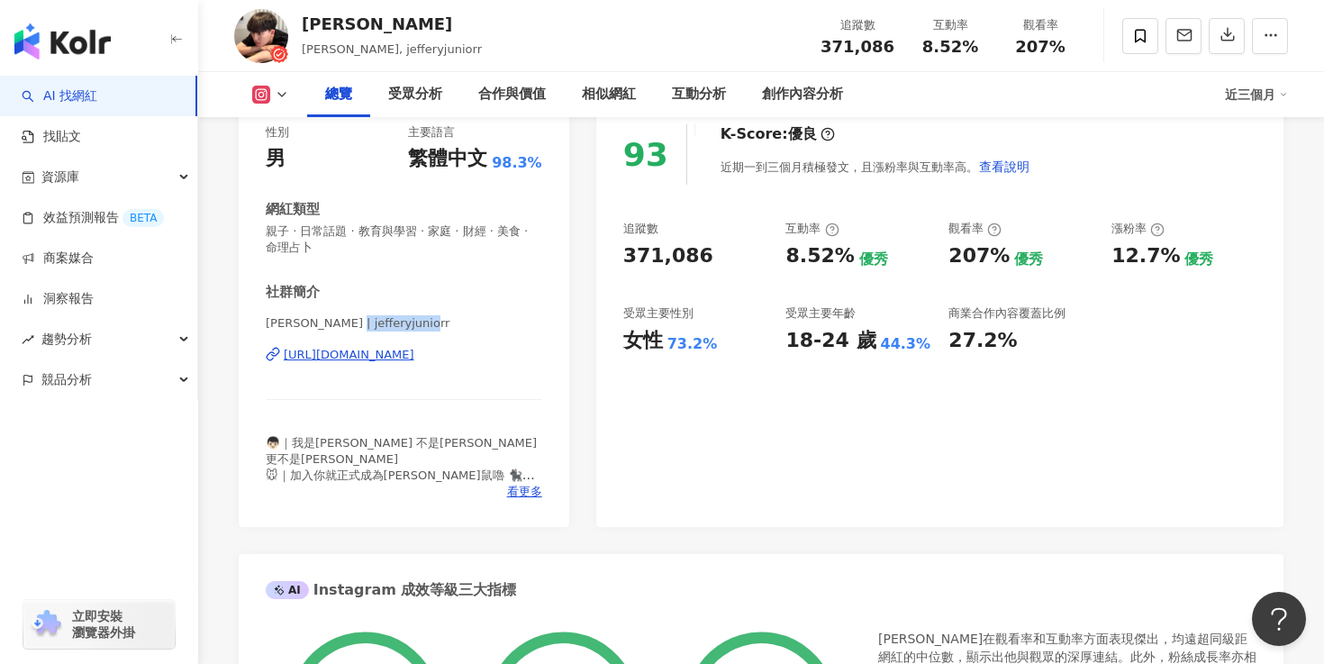
scroll to position [294, 0]
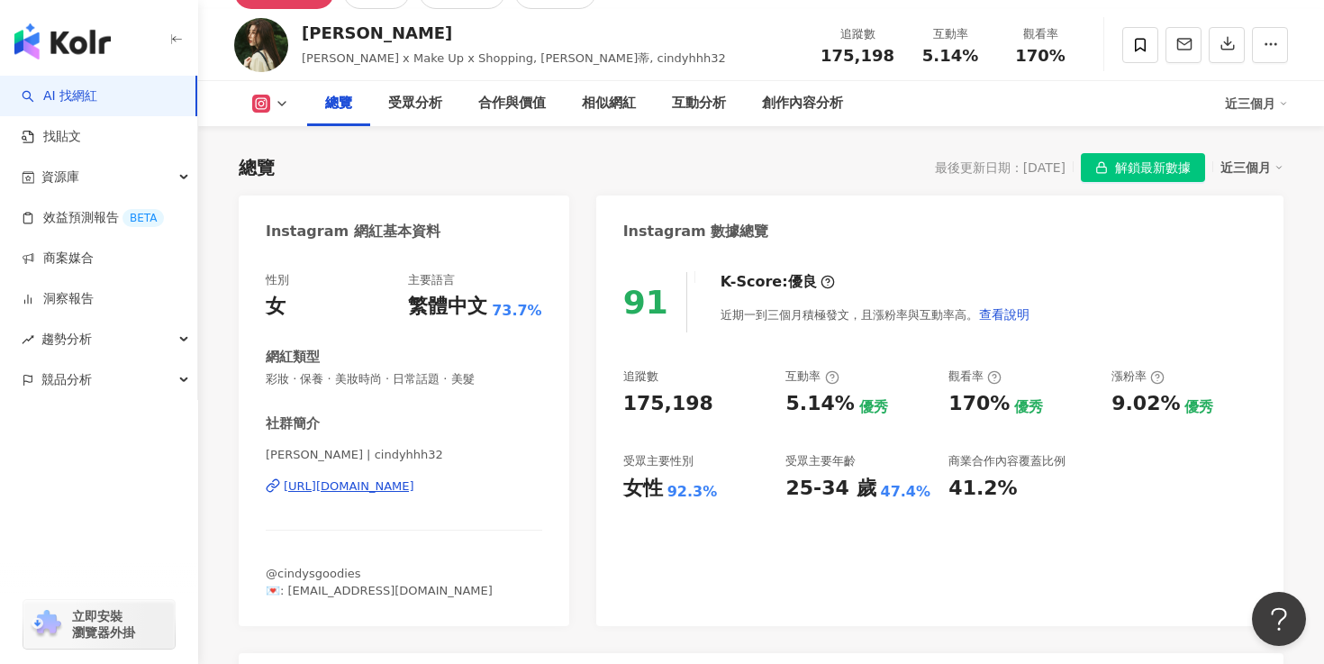
scroll to position [107, 0]
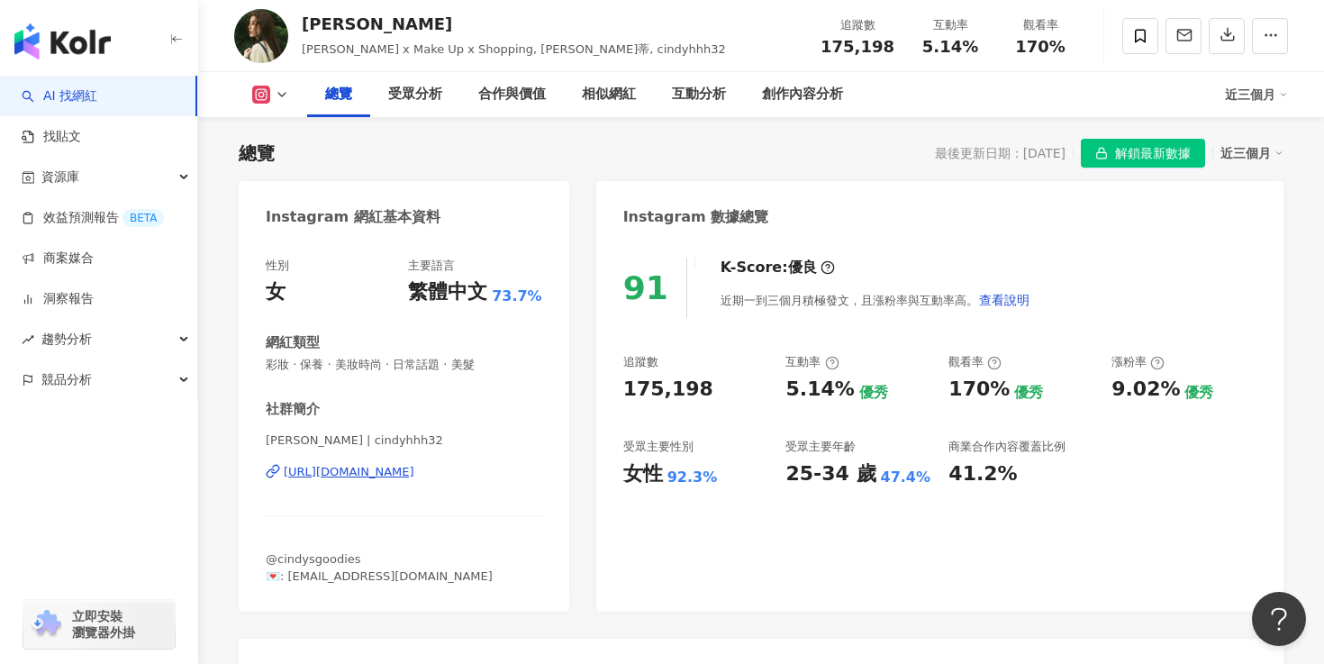
click at [414, 478] on div "[URL][DOMAIN_NAME]" at bounding box center [349, 472] width 131 height 16
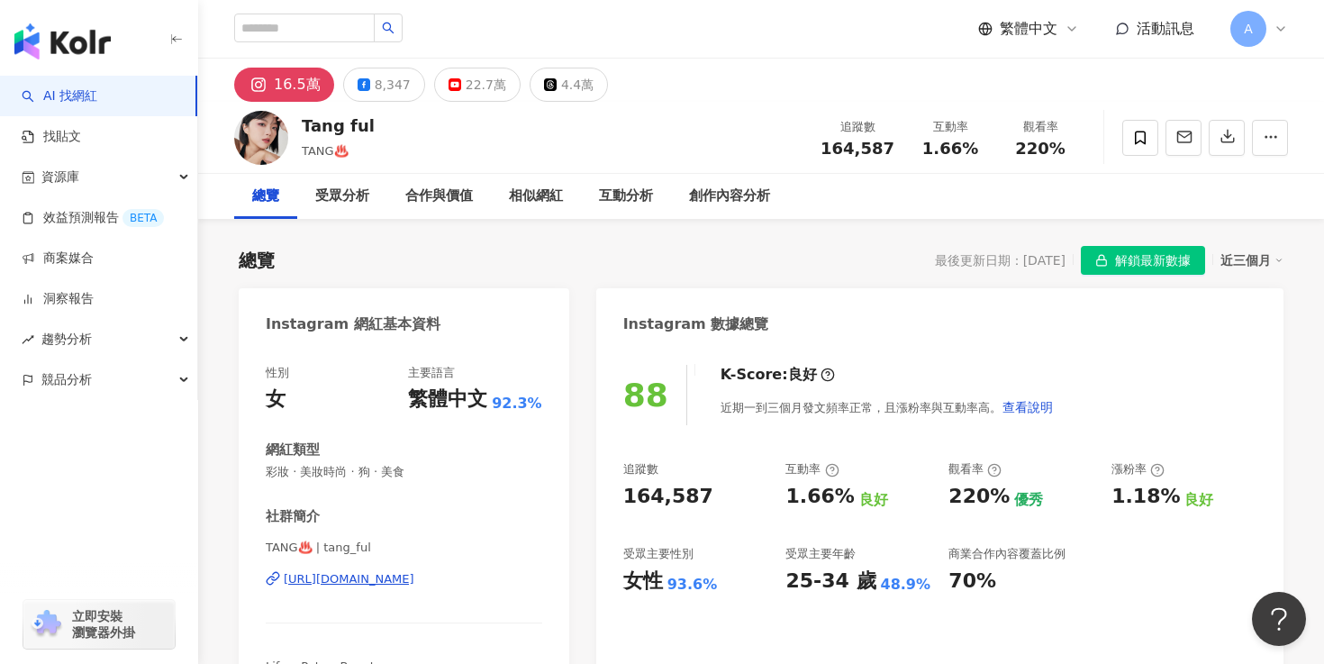
scroll to position [299, 0]
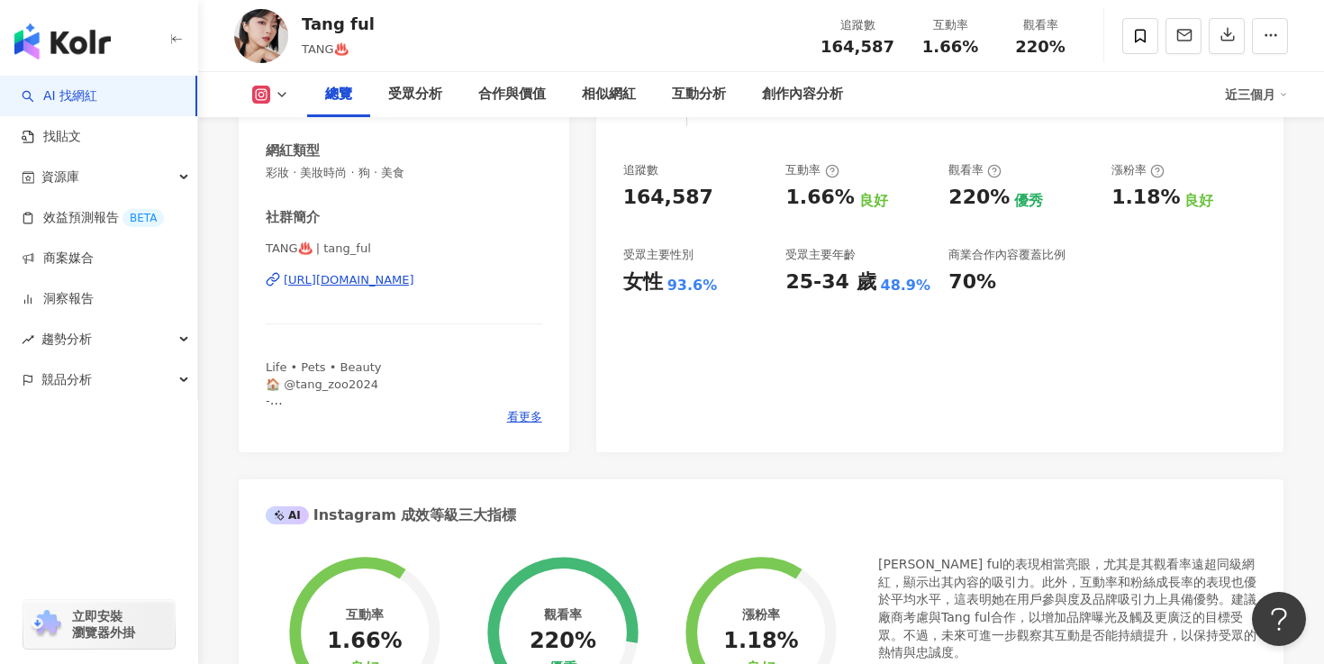
click at [414, 279] on div "https://www.instagram.com/tang_ful/" at bounding box center [349, 280] width 131 height 16
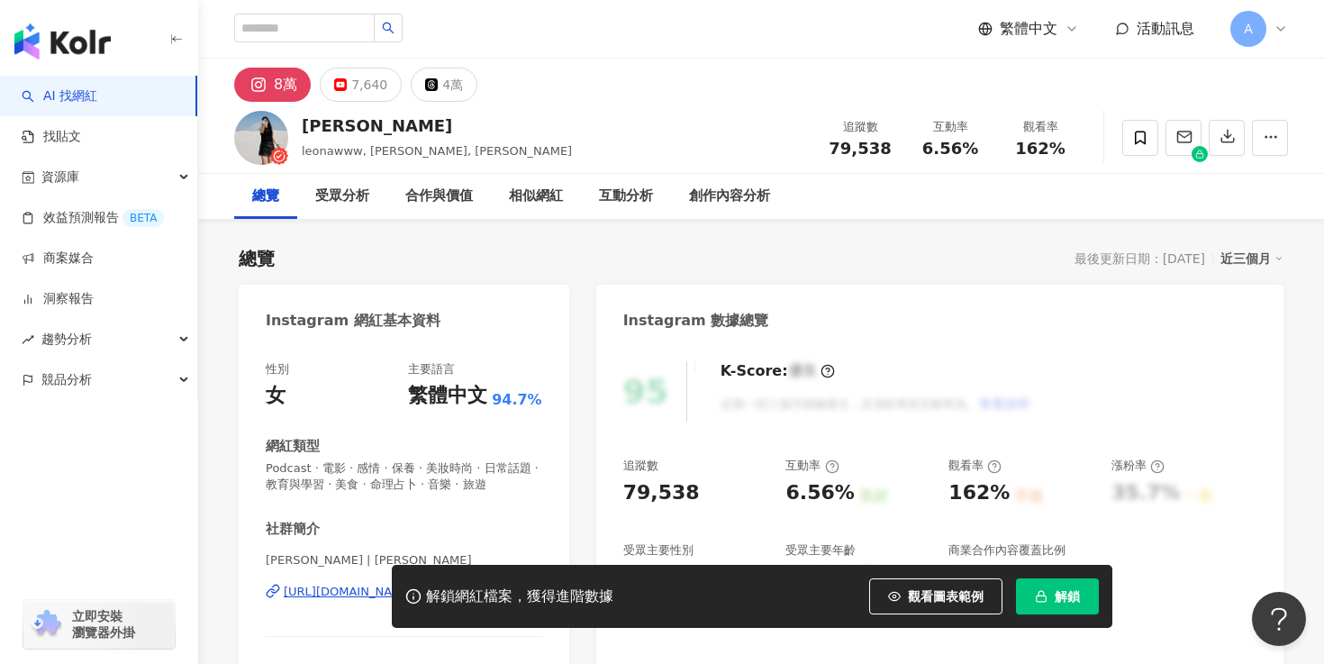
click at [1066, 594] on span "解鎖" at bounding box center [1067, 596] width 25 height 14
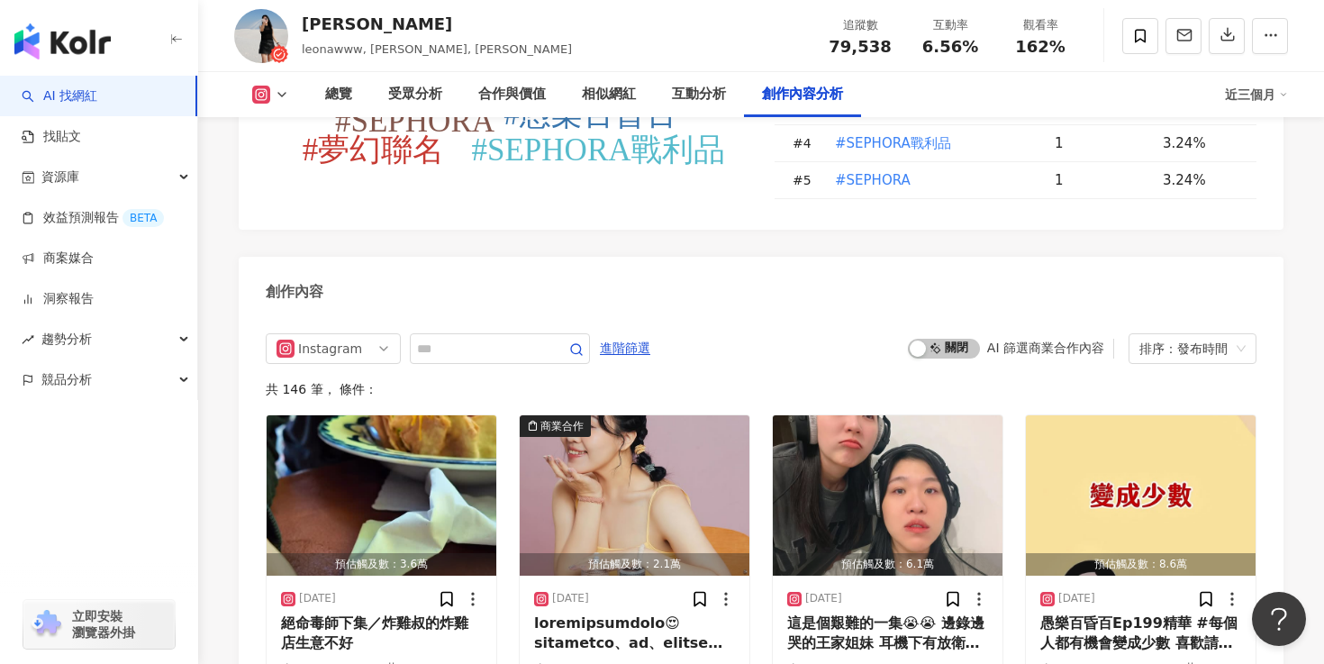
scroll to position [5656, 0]
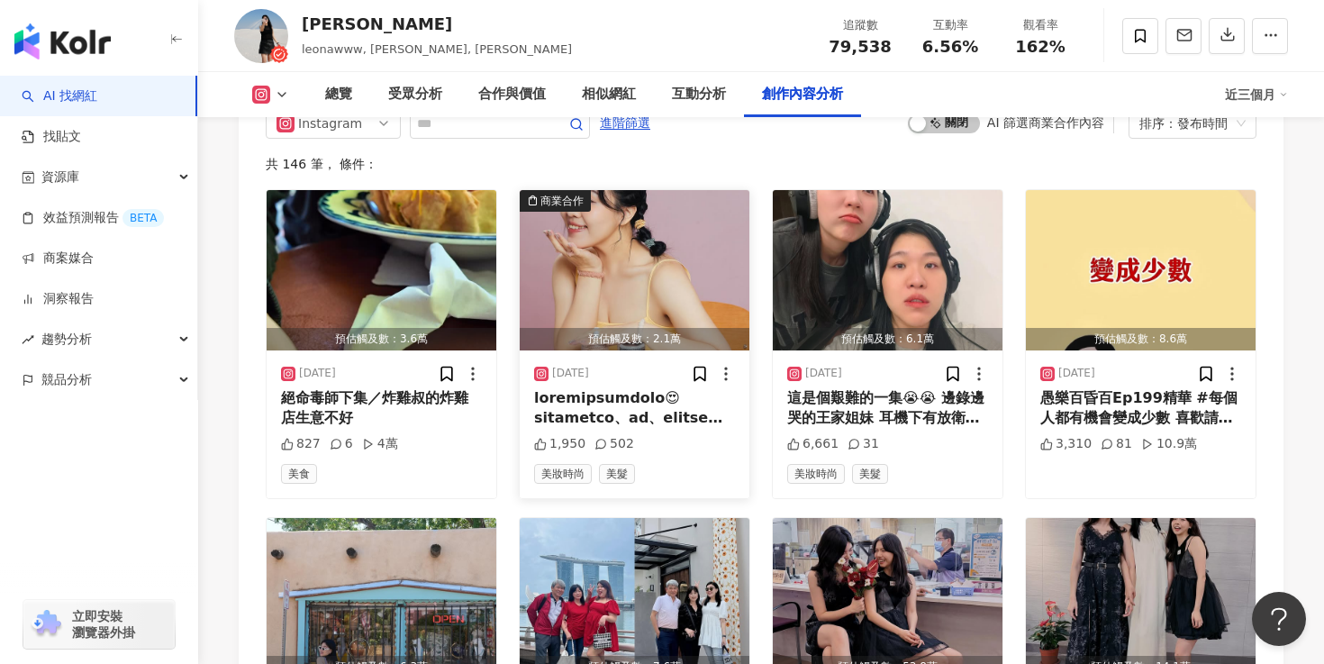
click at [676, 388] on div at bounding box center [634, 408] width 201 height 41
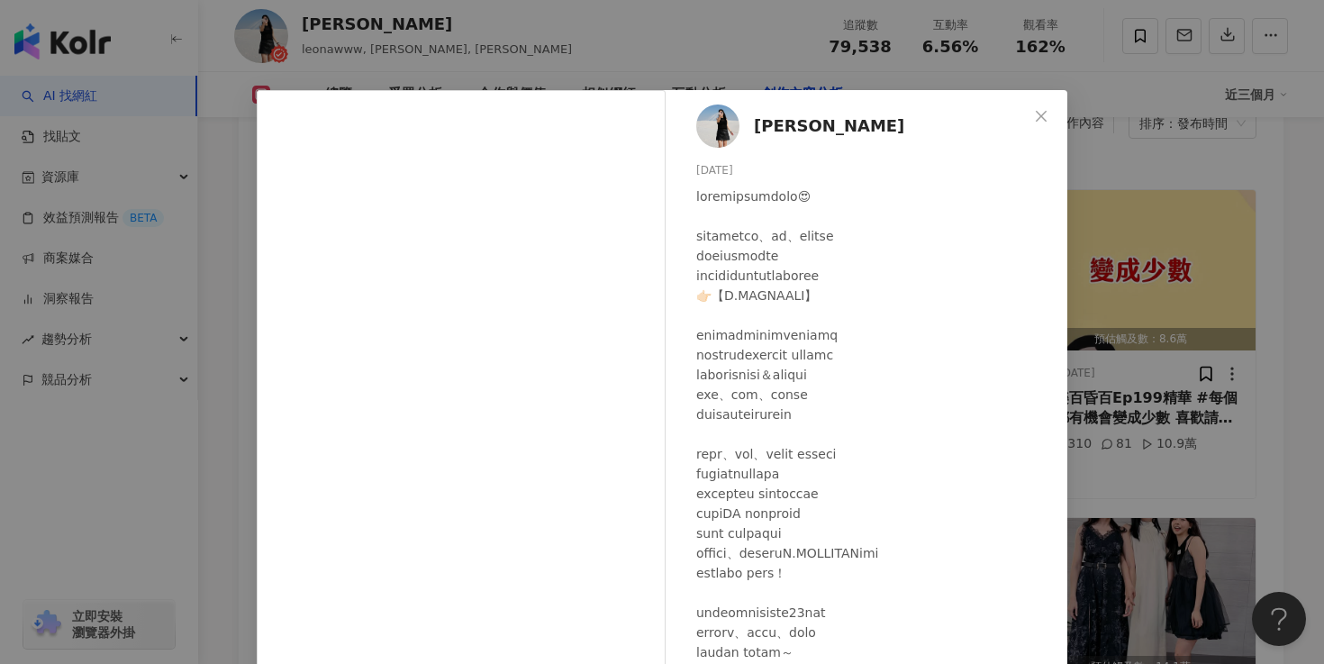
scroll to position [5644, 0]
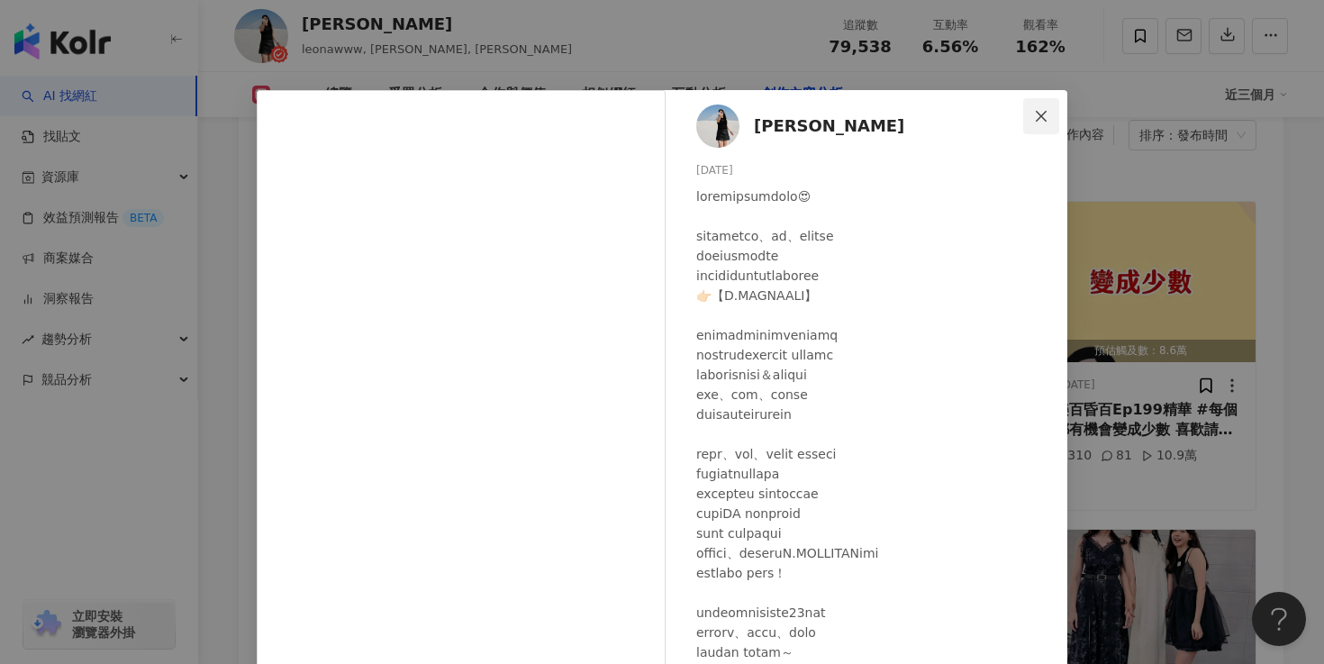
click at [1042, 112] on icon "close" at bounding box center [1041, 116] width 14 height 14
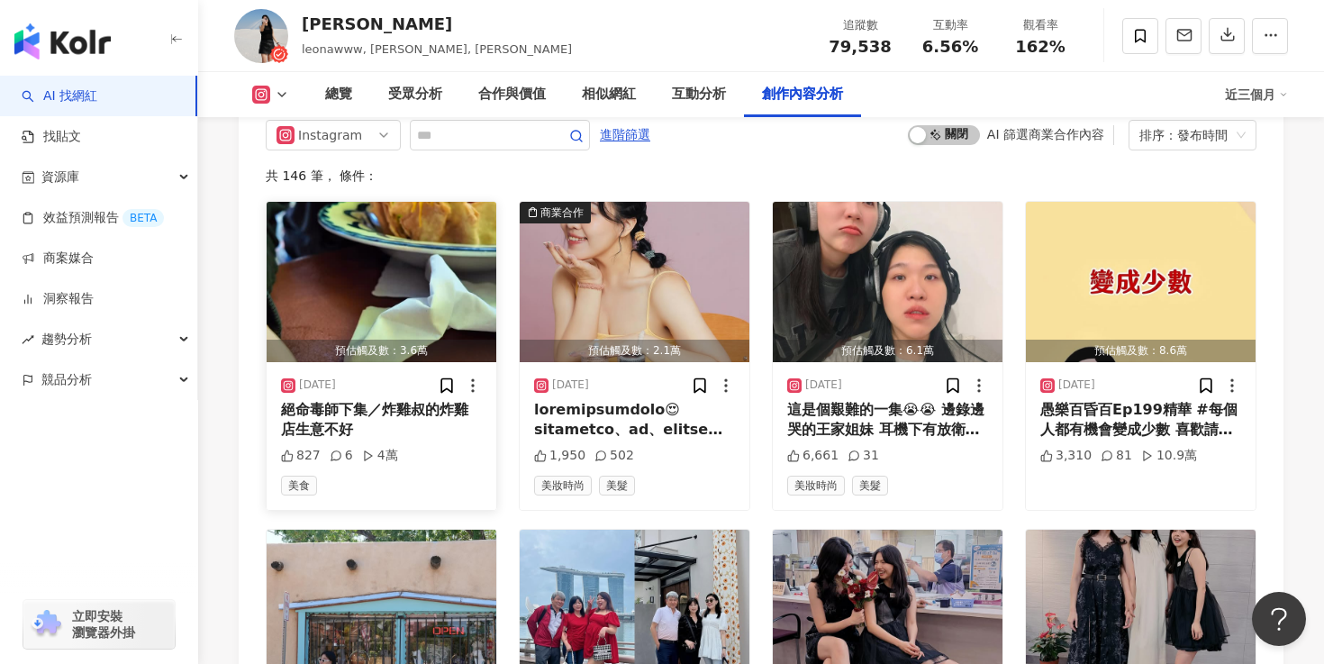
click at [376, 400] on div "絕命毒師下集／炸雞叔的炸雞店生意不好" at bounding box center [381, 420] width 201 height 41
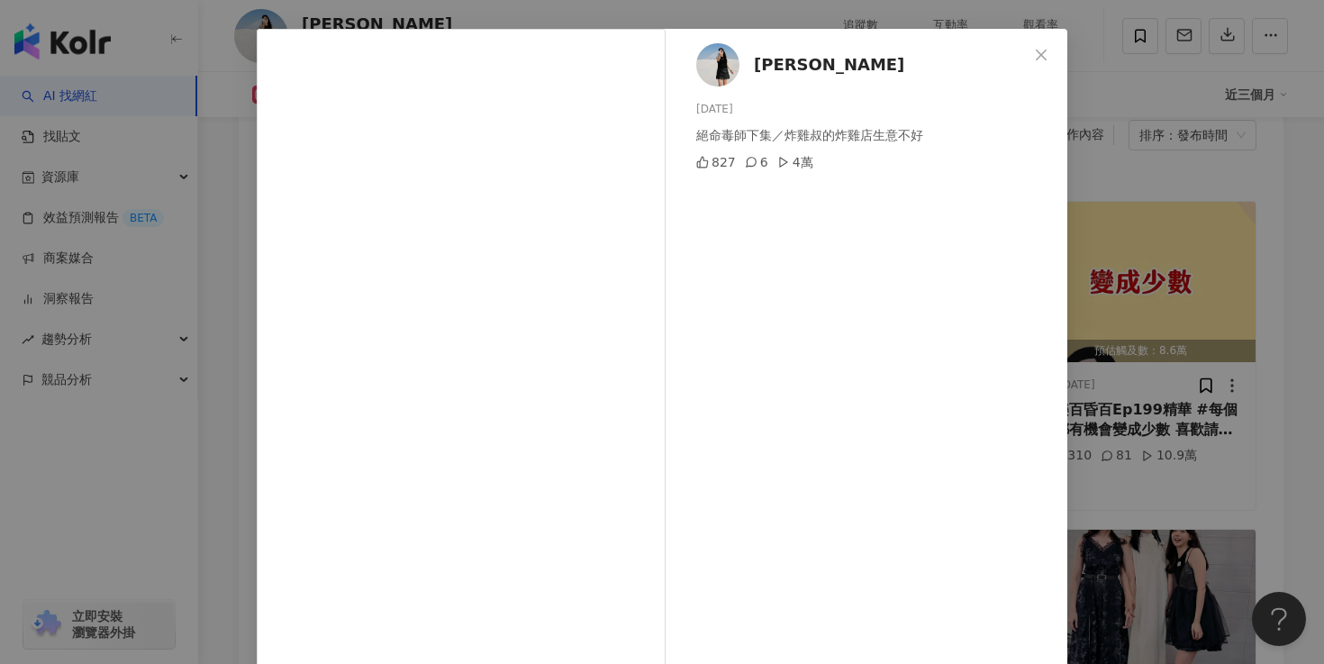
scroll to position [62, 0]
click at [229, 244] on div "[PERSON_NAME] [DATE] 絕命毒師下集／炸雞叔的炸雞店生意不好 827 6 4萬 查看原始貼文" at bounding box center [662, 332] width 1324 height 664
